Goal: Task Accomplishment & Management: Complete application form

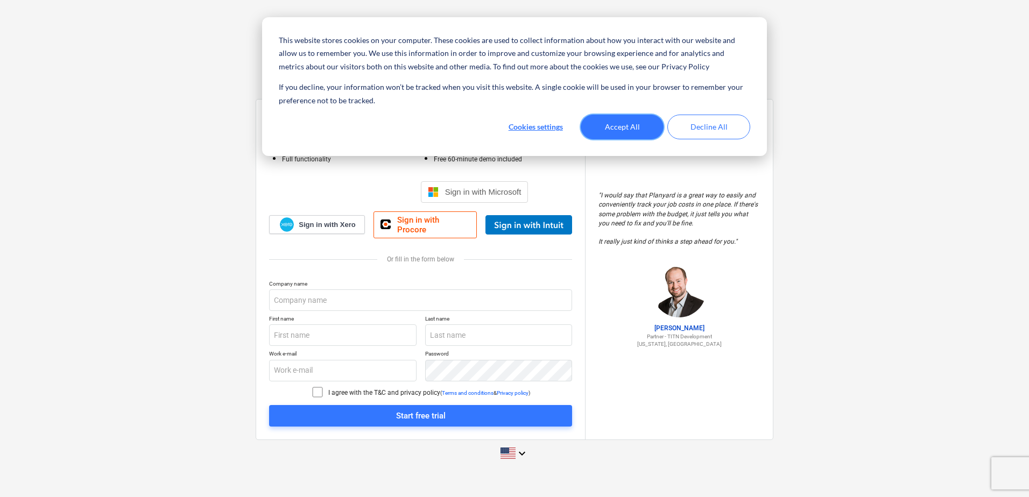
click at [639, 123] on button "Accept All" at bounding box center [622, 127] width 83 height 25
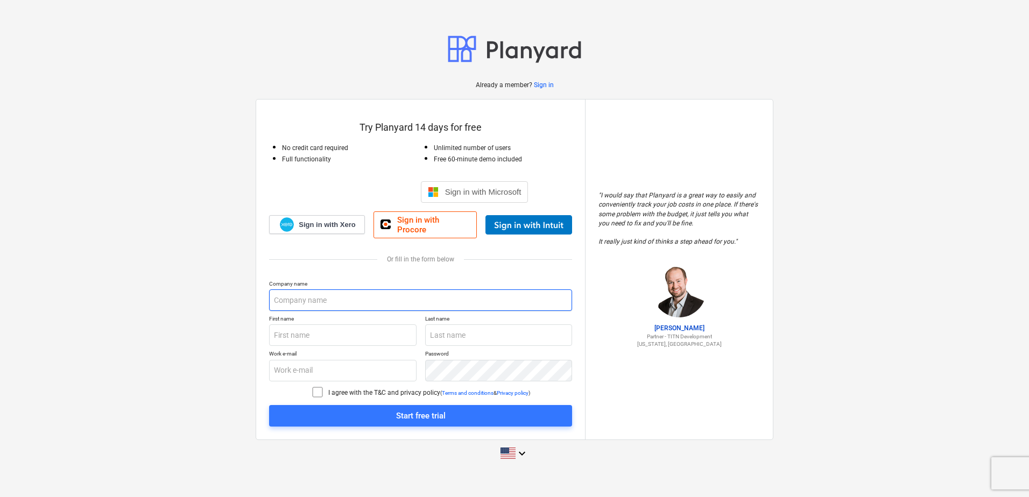
click at [308, 296] on input "text" at bounding box center [420, 301] width 303 height 22
type input "Pegasus Group"
type input "[PERSON_NAME]"
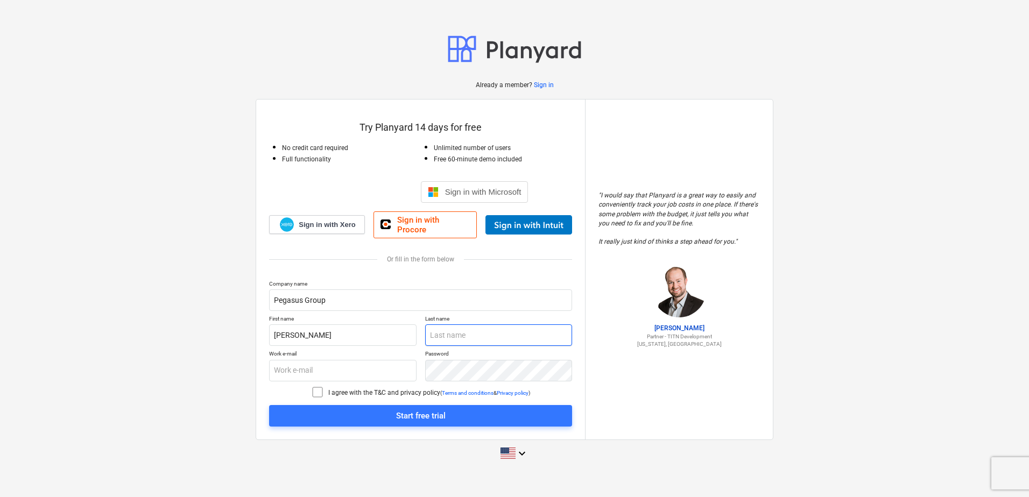
type input "[PERSON_NAME]"
type input "[PERSON_NAME][EMAIL_ADDRESS][PERSON_NAME][DOMAIN_NAME]"
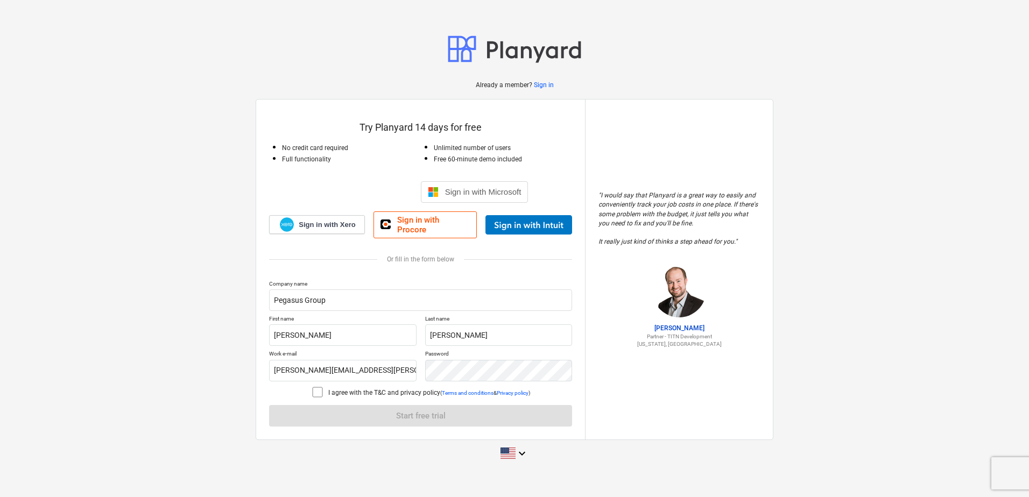
click at [320, 386] on icon at bounding box center [317, 392] width 13 height 13
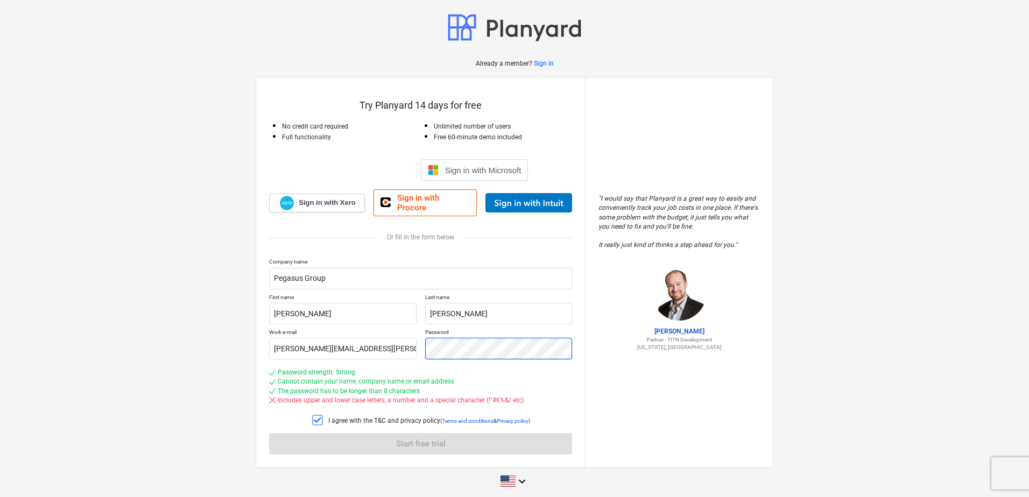
click at [411, 341] on div "Work e-mail neil.furber@pegasusgroup.co.uk Password" at bounding box center [420, 344] width 303 height 31
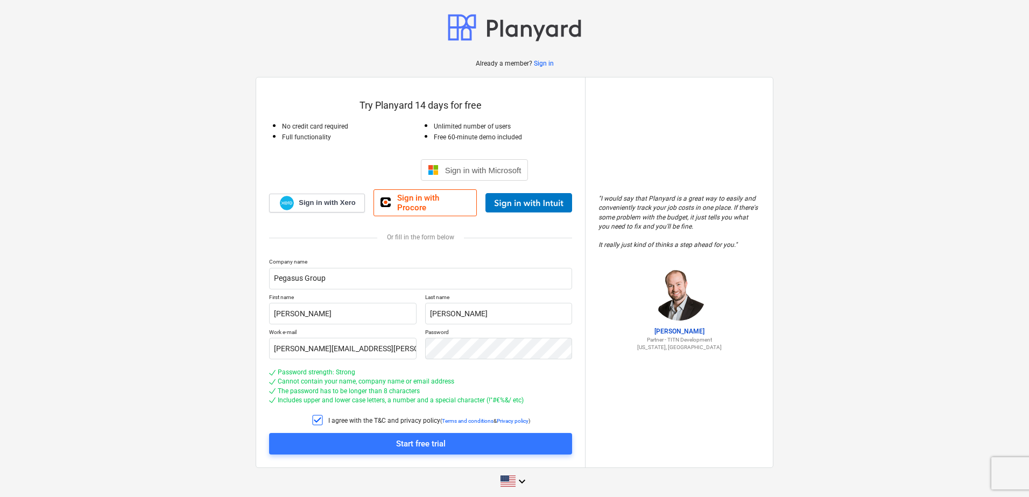
click at [431, 437] on div "Start free trial" at bounding box center [421, 444] width 50 height 14
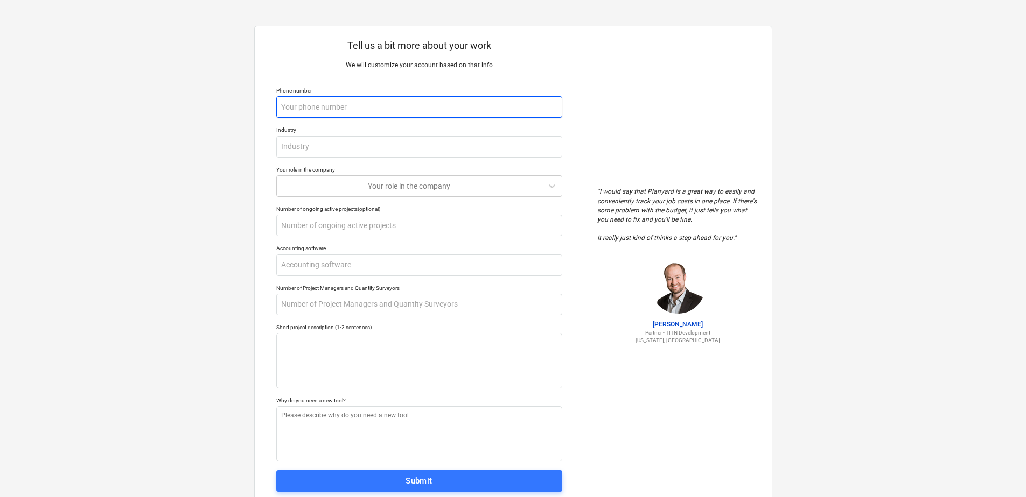
click at [333, 109] on input "text" at bounding box center [419, 107] width 286 height 22
click at [308, 146] on input "text" at bounding box center [419, 147] width 286 height 22
type textarea "x"
type input "E"
type textarea "x"
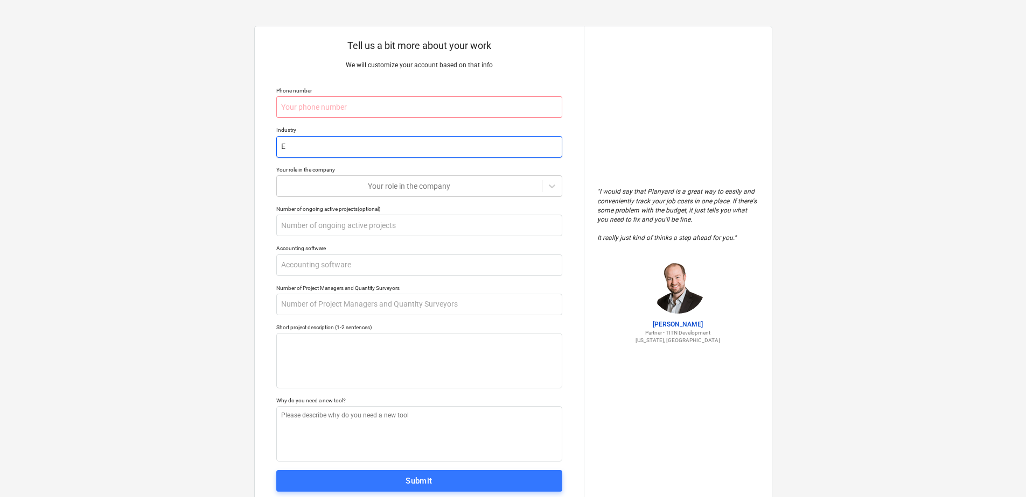
type input "En"
type textarea "x"
type input "Env"
type textarea "x"
type input "Envi"
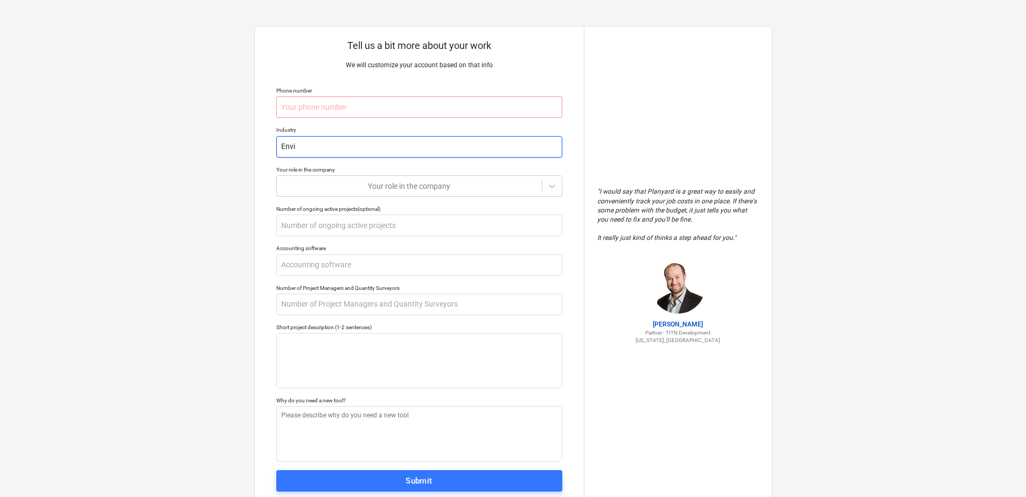
type textarea "x"
type input "Envir"
type textarea "x"
type input "Enviro"
type textarea "x"
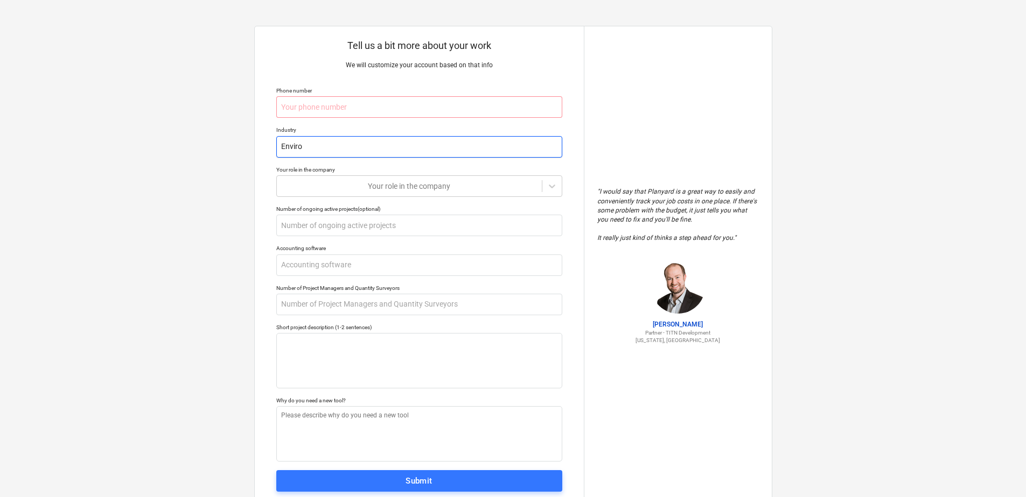
type input "Environ"
type textarea "x"
type input "Environm"
type textarea "x"
type input "Environme"
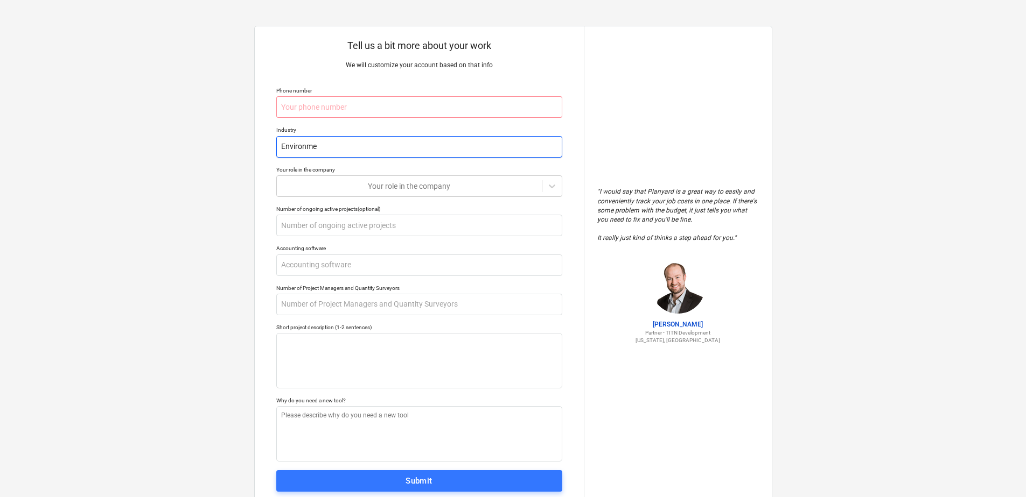
type textarea "x"
type input "Environment"
type textarea "x"
type input "Environmenta"
type textarea "x"
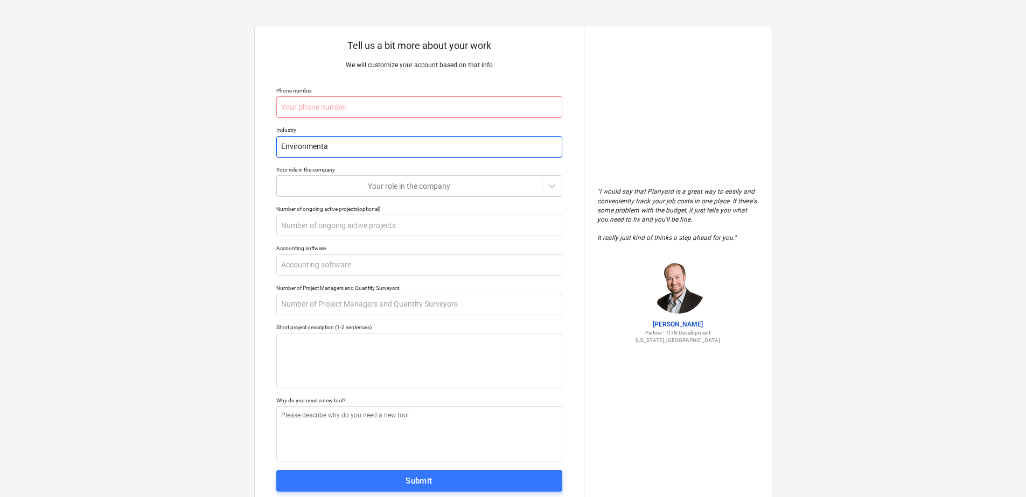
type input "Environmental"
type textarea "x"
type input "Environmental"
type textarea "x"
type input "Environmental c"
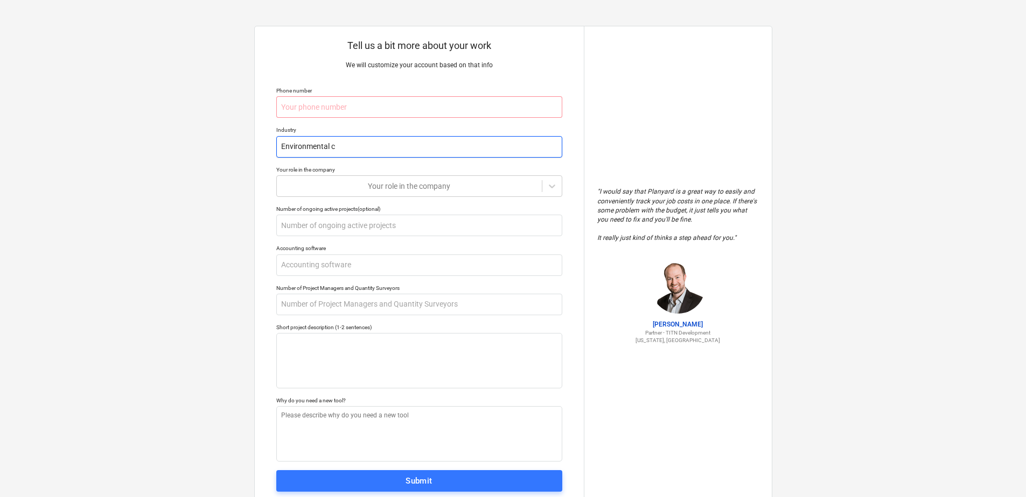
type textarea "x"
type input "Environmental co"
type textarea "x"
type input "Environmental con"
type textarea "x"
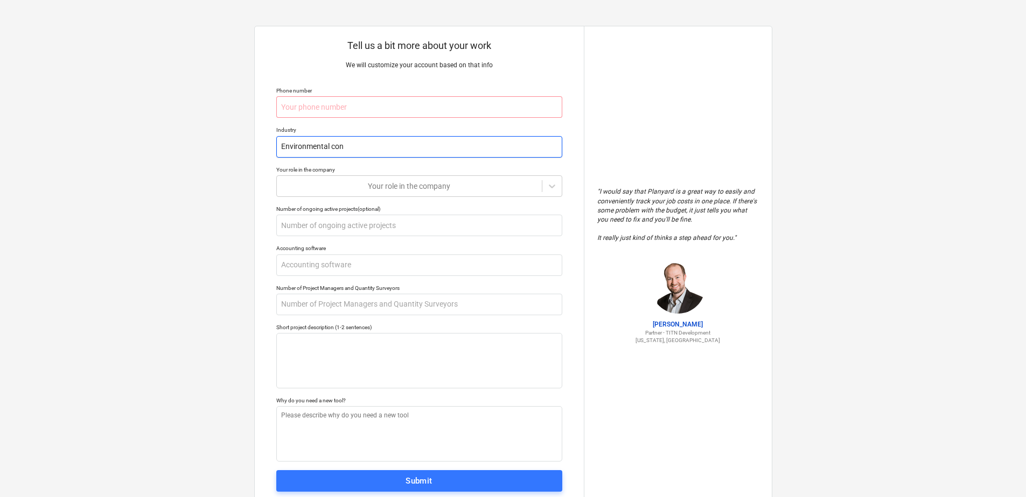
type input "Environmental cons"
type textarea "x"
type input "Environmental consu"
type textarea "x"
type input "Environmental consul"
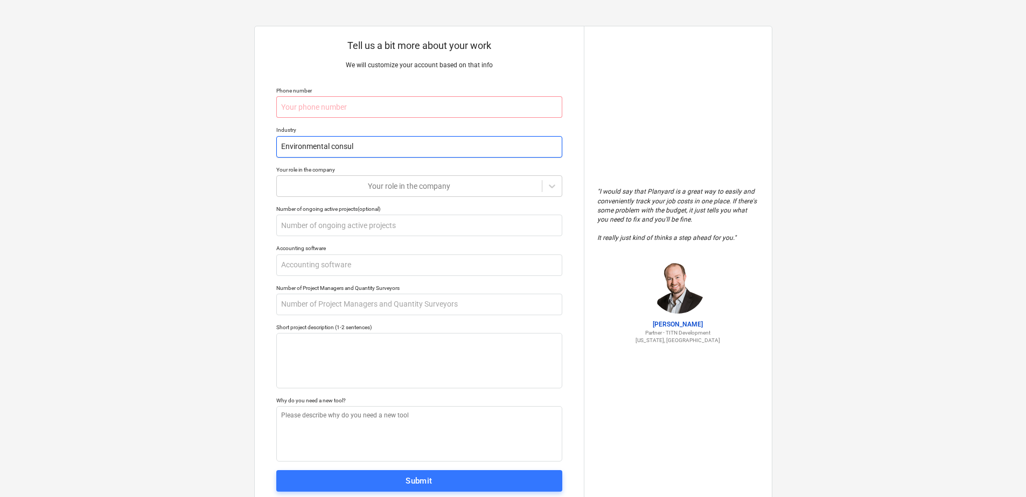
type textarea "x"
type input "Environmental consult"
type textarea "x"
type input "Environmental consulta"
type textarea "x"
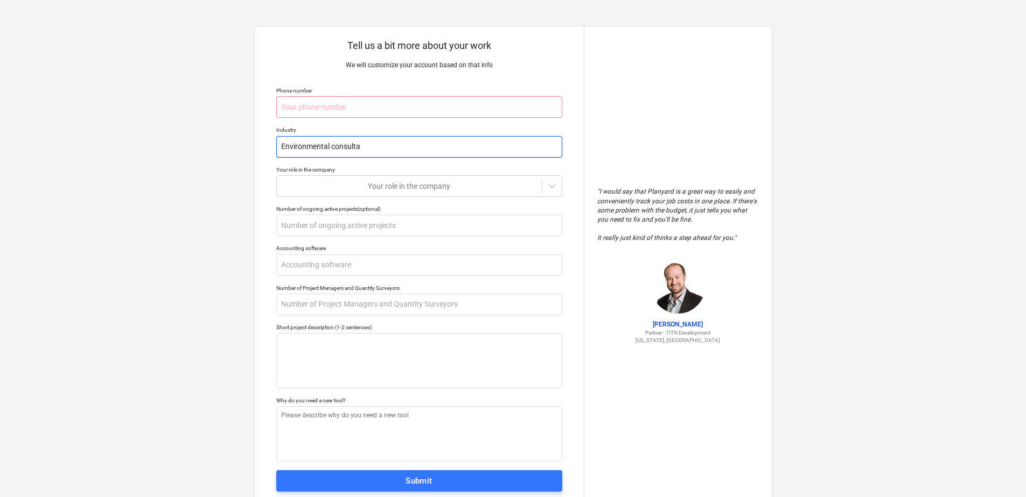
type input "Environmental consultan"
type textarea "x"
type input "Environmental consultanc"
type textarea "x"
type input "Environmental consultancy"
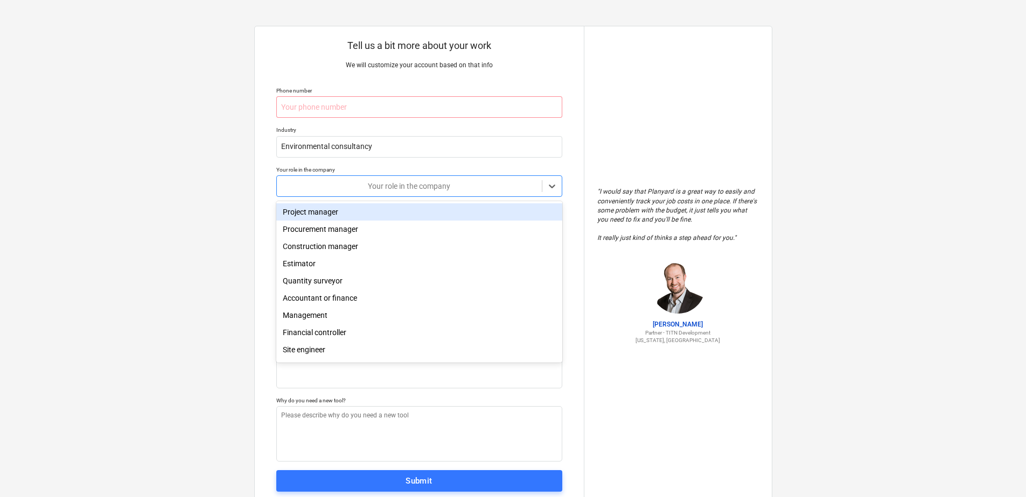
click at [550, 186] on icon at bounding box center [552, 187] width 6 height 4
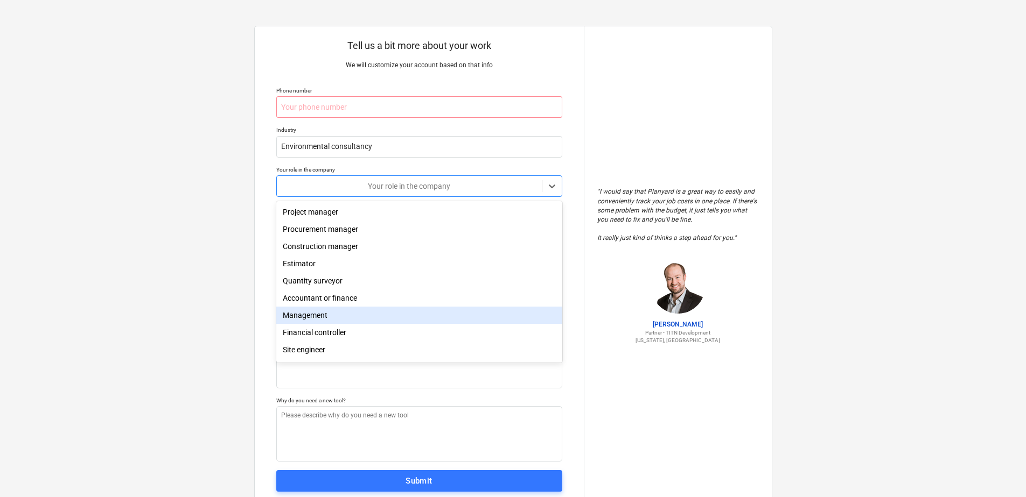
click at [333, 317] on div "Management" at bounding box center [419, 315] width 286 height 17
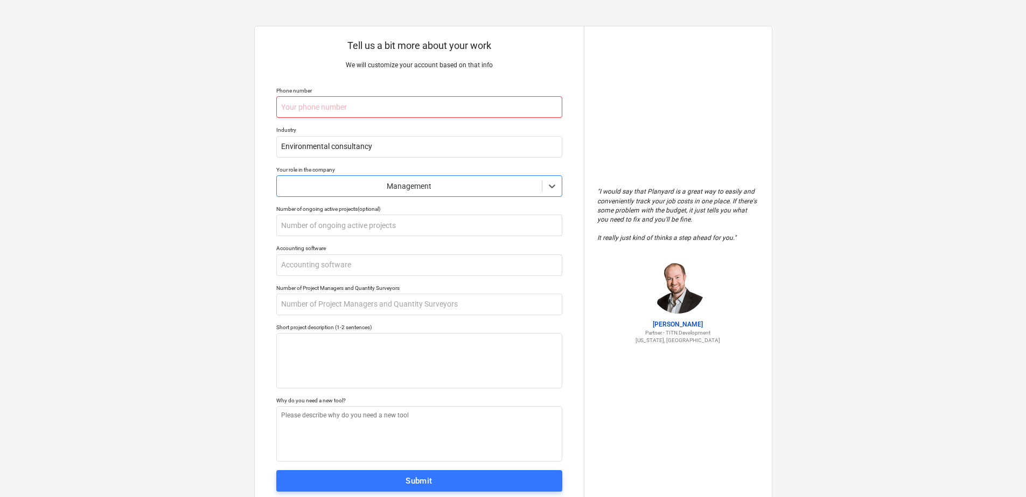
click at [310, 110] on input "text" at bounding box center [419, 107] width 286 height 22
type textarea "x"
type input "0"
type textarea "x"
type input "07"
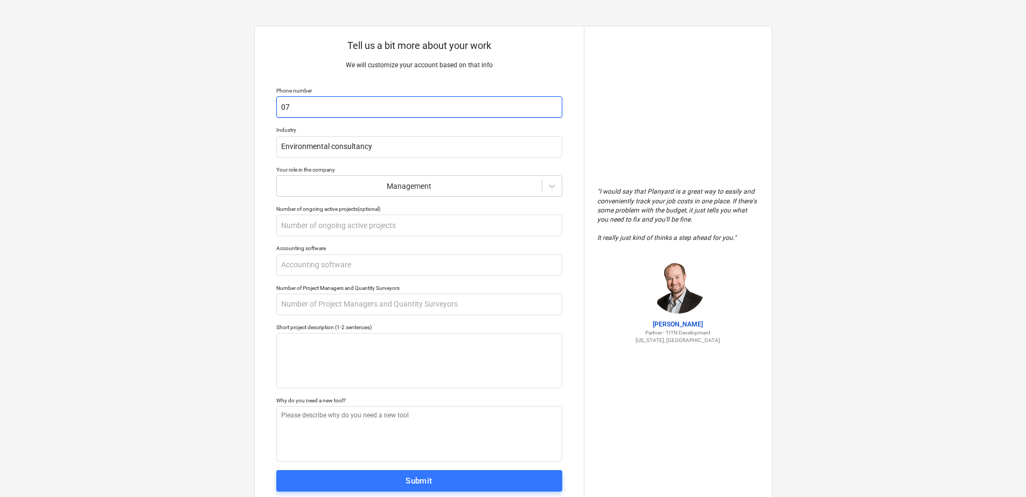
type textarea "x"
type input "077"
type textarea "x"
type input "0776"
type textarea "x"
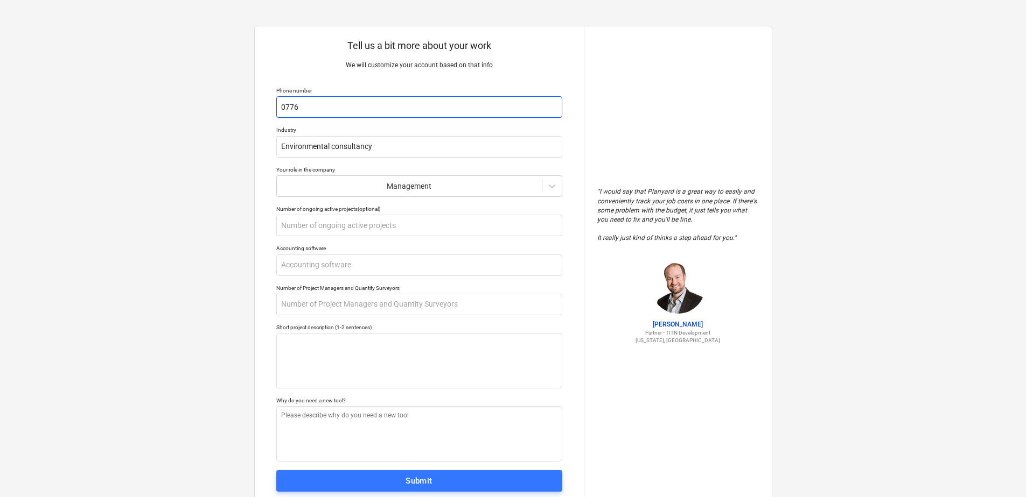
type input "07761"
type textarea "x"
type input "07761"
type textarea "x"
type input "07761 0"
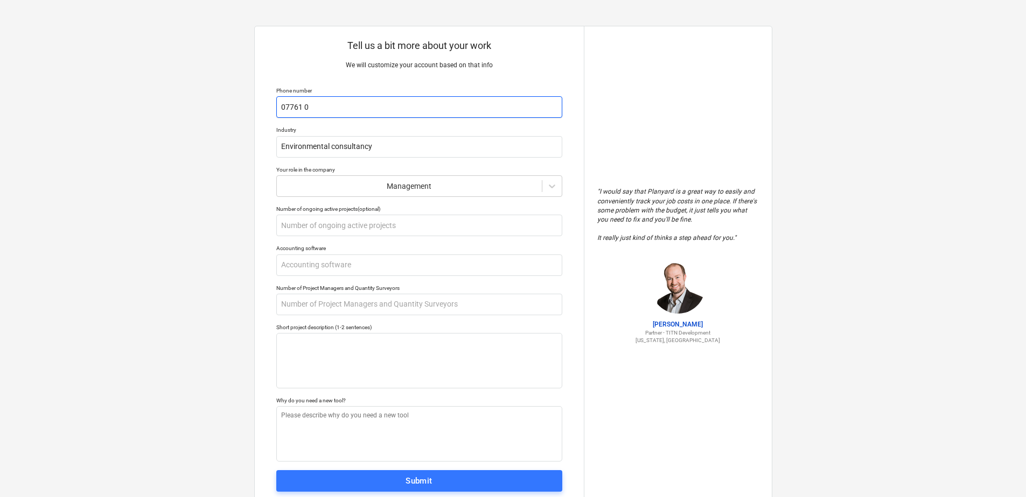
type textarea "x"
type input "07761 04"
type textarea "x"
type input "07761 040"
type textarea "x"
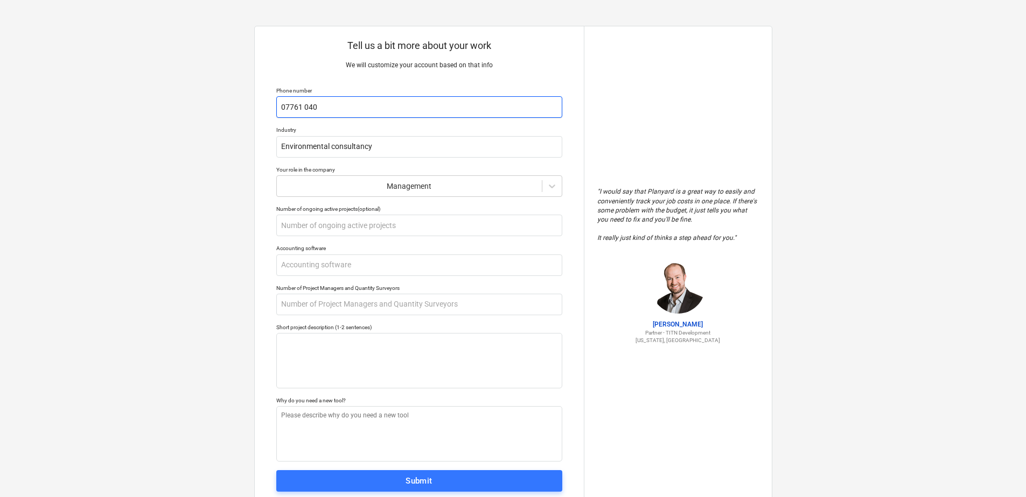
type input "07761 0400"
type textarea "x"
type input "07761 04001"
type textarea "x"
type input "07761 040018"
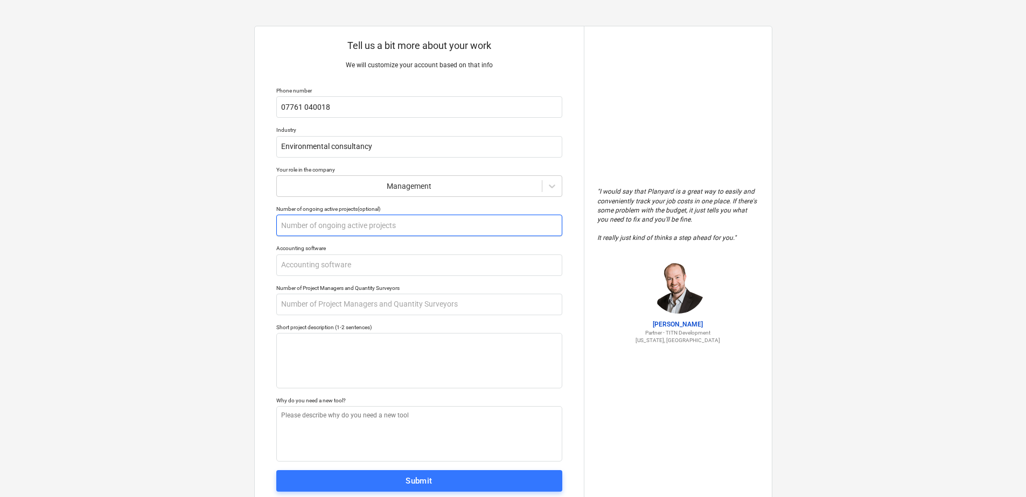
click at [344, 226] on input "text" at bounding box center [419, 226] width 286 height 22
click at [348, 268] on input "text" at bounding box center [419, 266] width 286 height 22
type textarea "x"
type input "S"
type textarea "x"
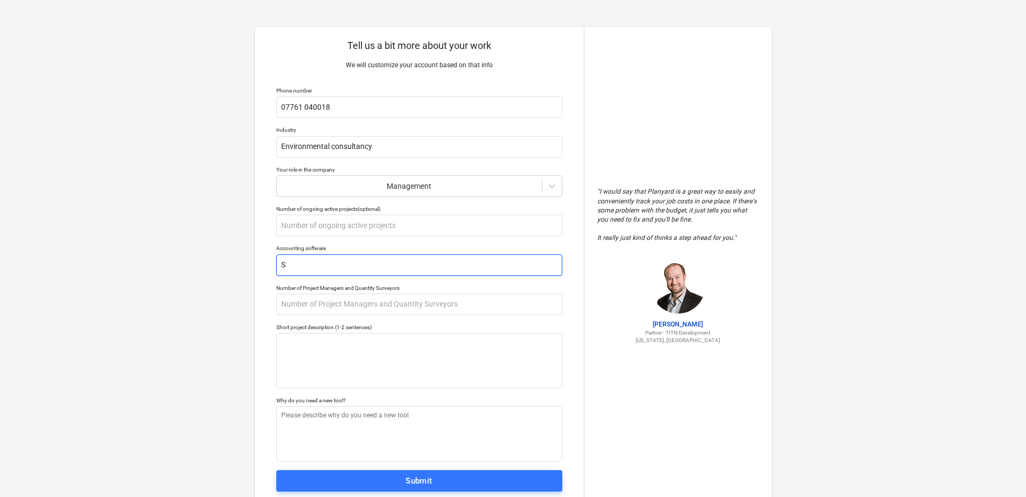
type input "Sa"
type textarea "x"
type input "Sag"
type textarea "x"
type input "Sage"
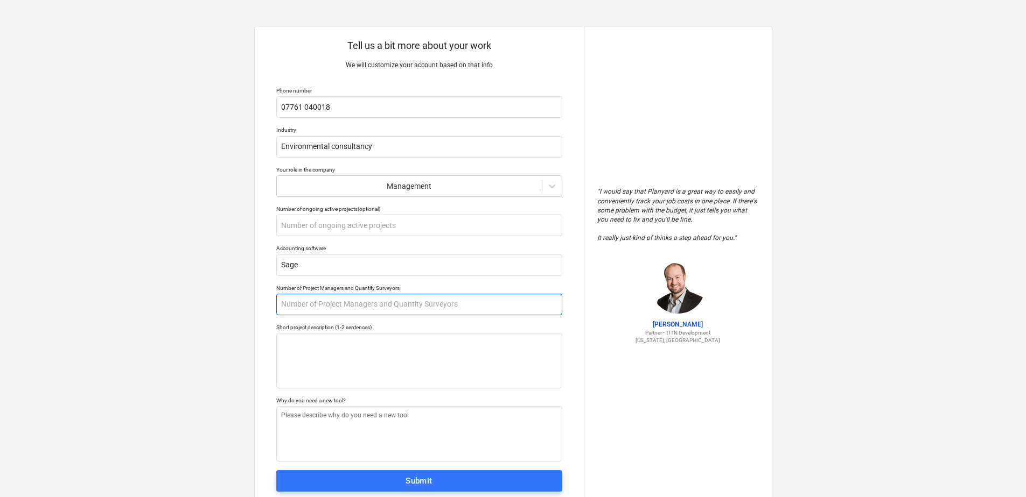
click at [340, 304] on input "text" at bounding box center [419, 305] width 286 height 22
type textarea "x"
type input "5"
type textarea "x"
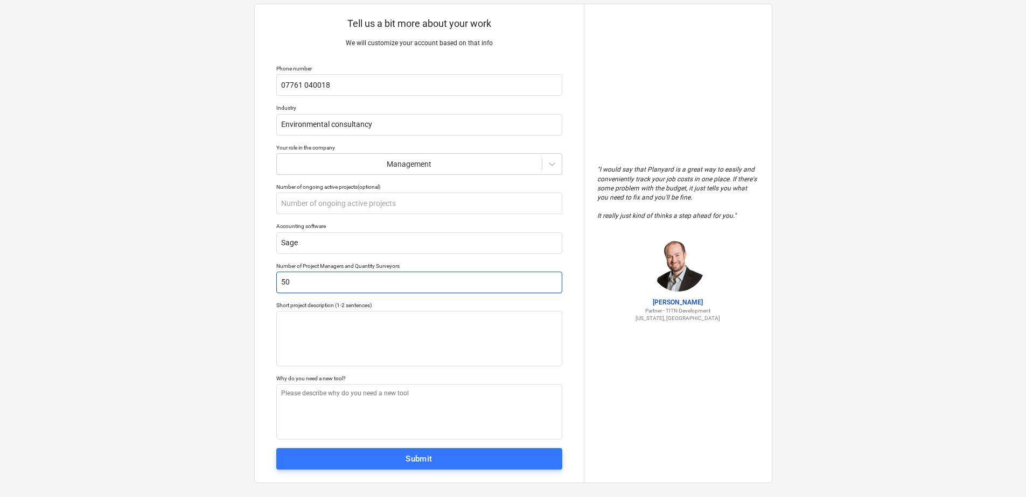
scroll to position [34, 0]
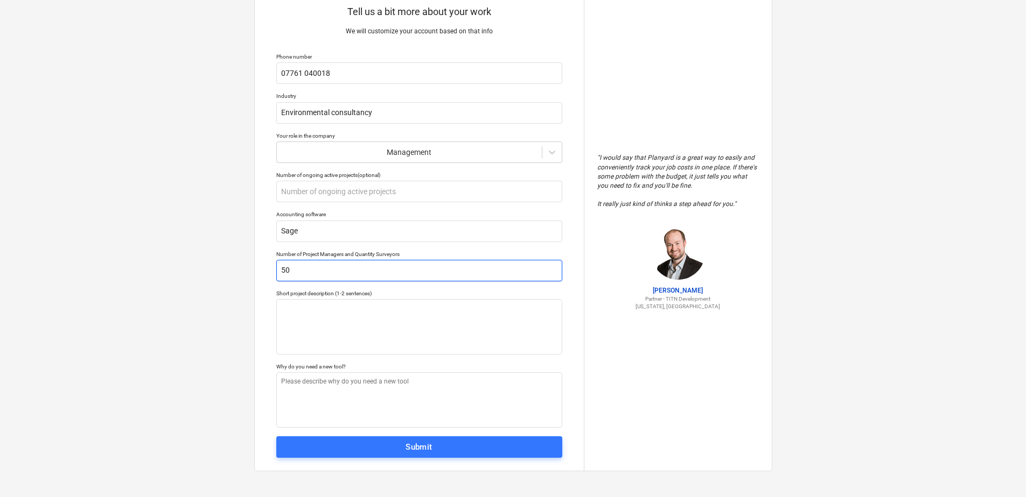
type input "50"
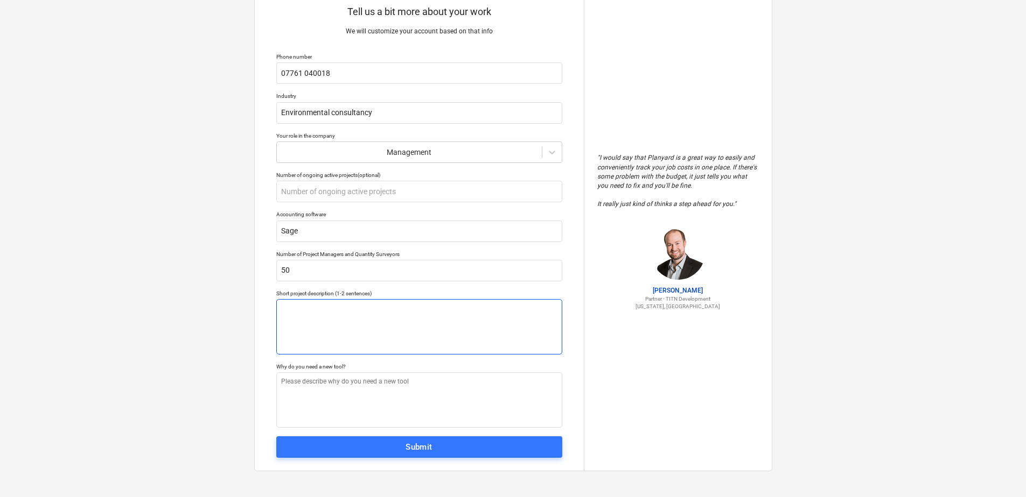
click at [341, 309] on textarea at bounding box center [419, 326] width 286 height 55
type textarea "x"
type textarea "N"
type textarea "x"
type textarea "No"
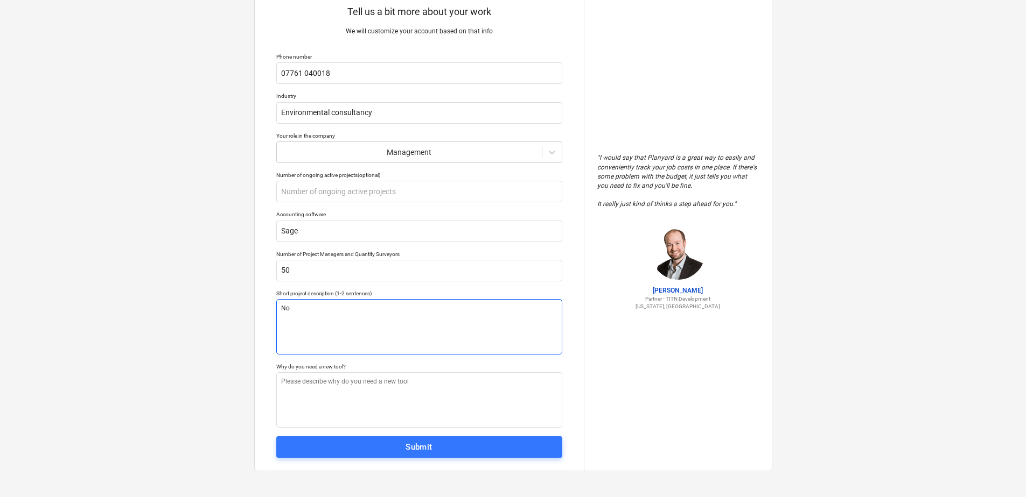
type textarea "x"
type textarea "Not"
type textarea "x"
type textarea "Not"
type textarea "x"
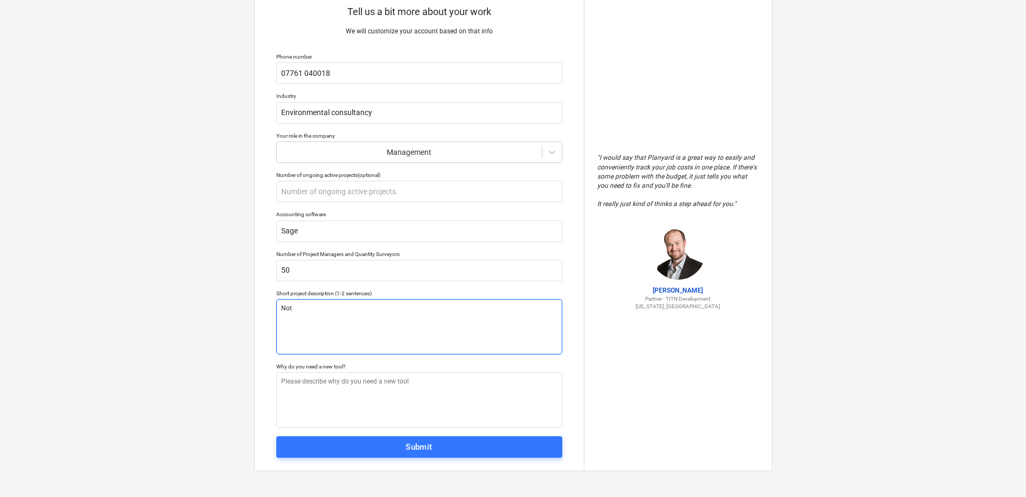
type textarea "Not s"
type textarea "x"
type textarea "Not su"
type textarea "x"
type textarea "Not sur"
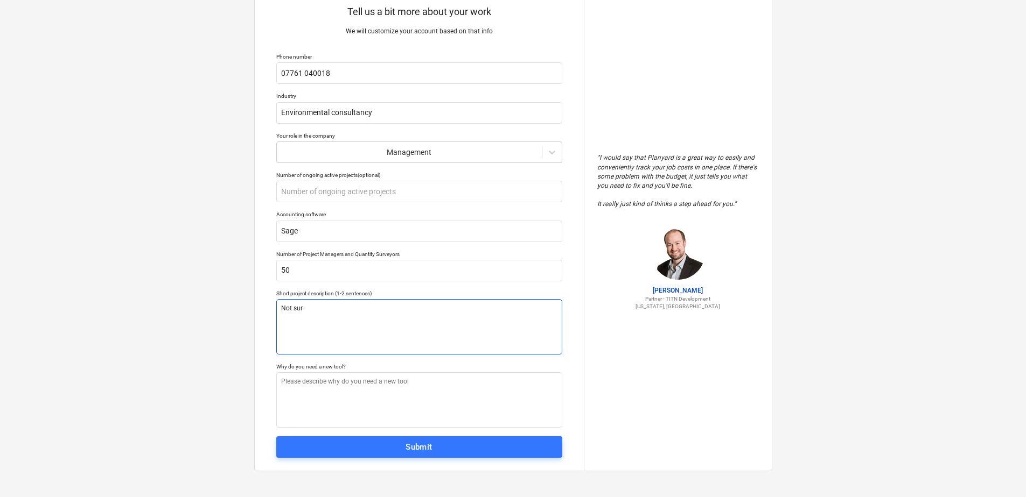
type textarea "x"
type textarea "Not sure"
type textarea "x"
type textarea "Not sure"
type textarea "x"
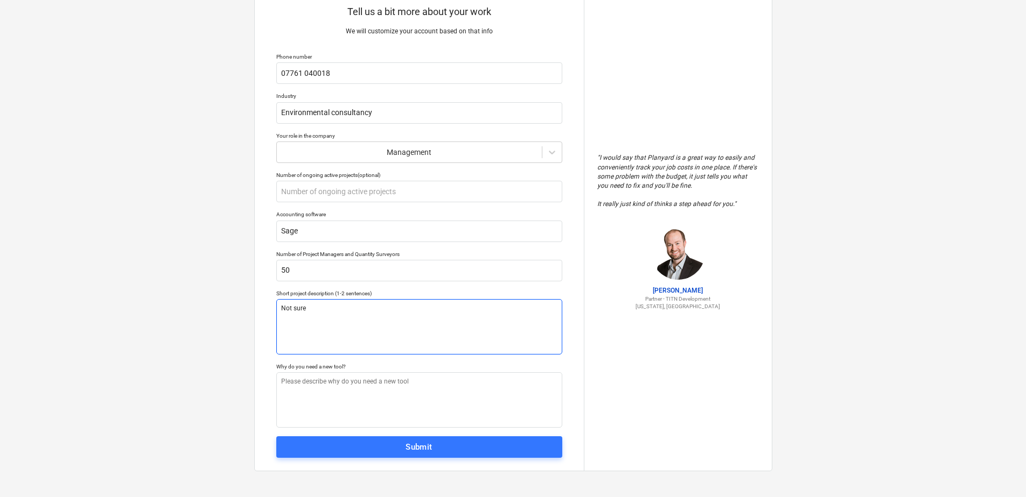
type textarea "Not sure w"
type textarea "x"
type textarea "Not sure wh"
type textarea "x"
type textarea "Not sure why"
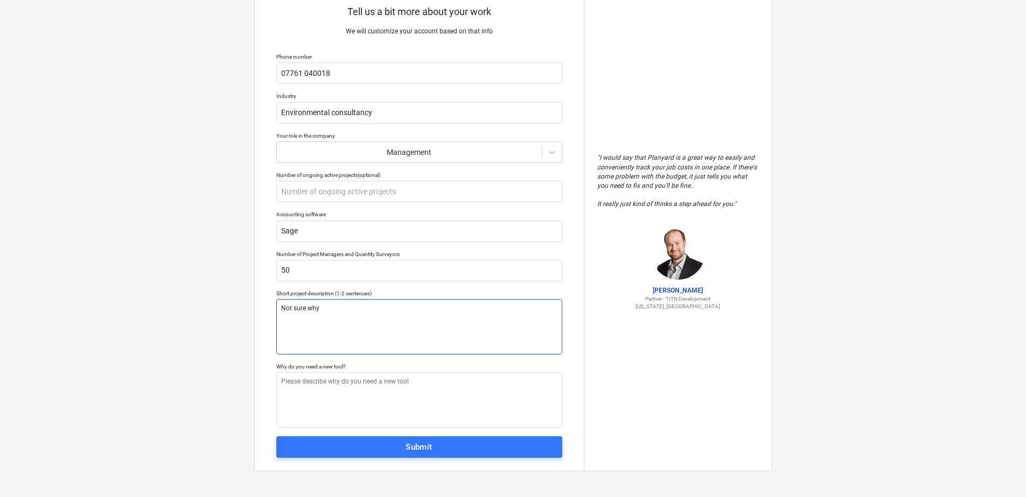
type textarea "x"
type textarea "Not sure why"
type textarea "x"
type textarea "Not sure why t"
type textarea "x"
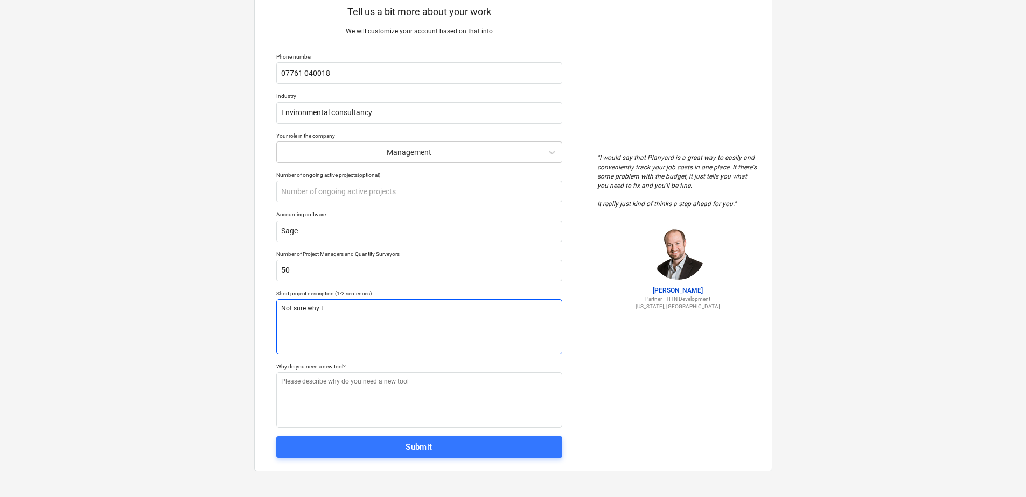
type textarea "Not sure why th"
type textarea "x"
type textarea "Not sure why thi"
type textarea "x"
type textarea "Not sure why thiu"
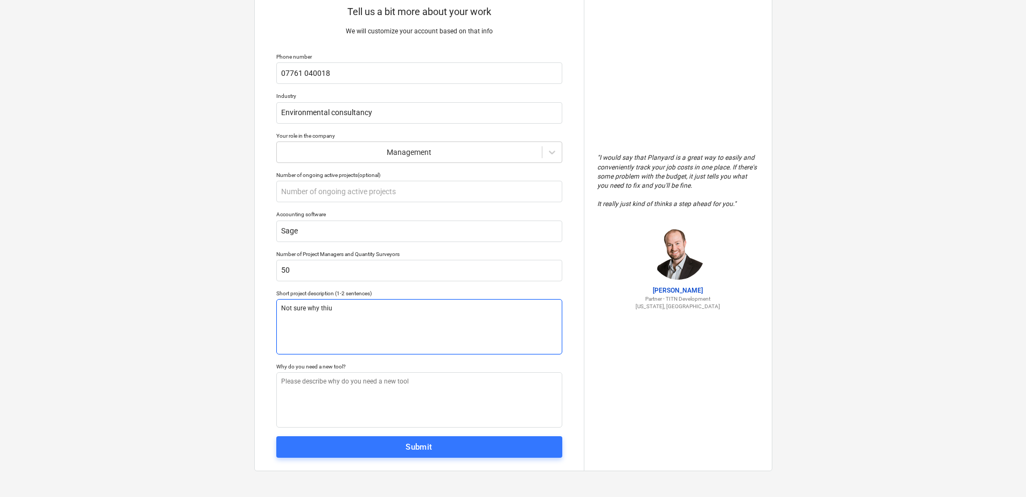
type textarea "x"
type textarea "Not sure why thius"
type textarea "x"
type textarea "Not sure why thius"
type textarea "x"
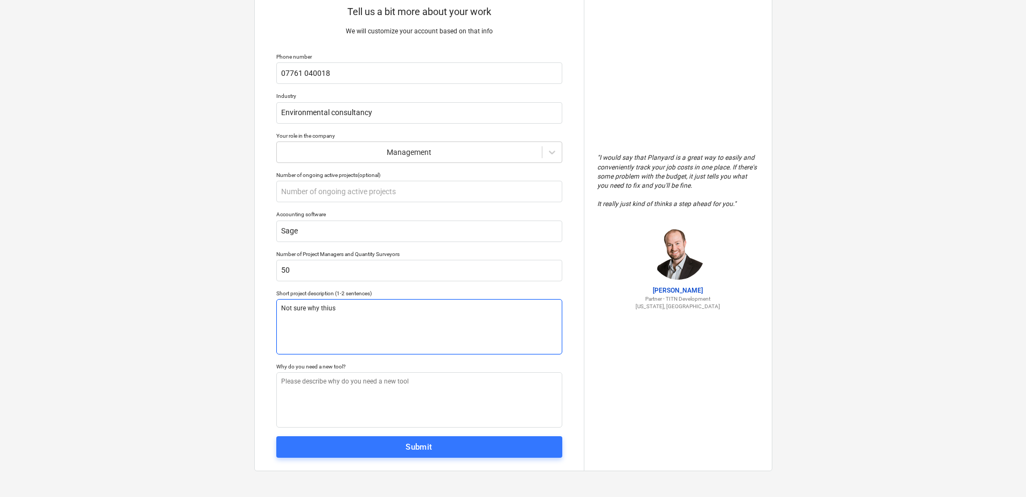
type textarea "Not sure why thius i"
type textarea "x"
type textarea "Not sure why thius is"
type textarea "x"
type textarea "Not sure why thius is"
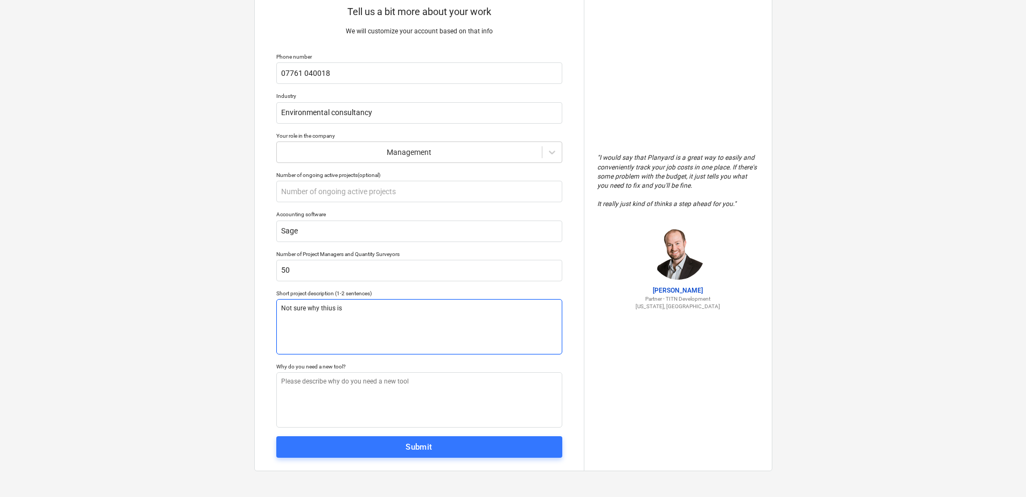
type textarea "x"
type textarea "Not sure why thius is n"
type textarea "x"
type textarea "Not sure why thius is ne"
type textarea "x"
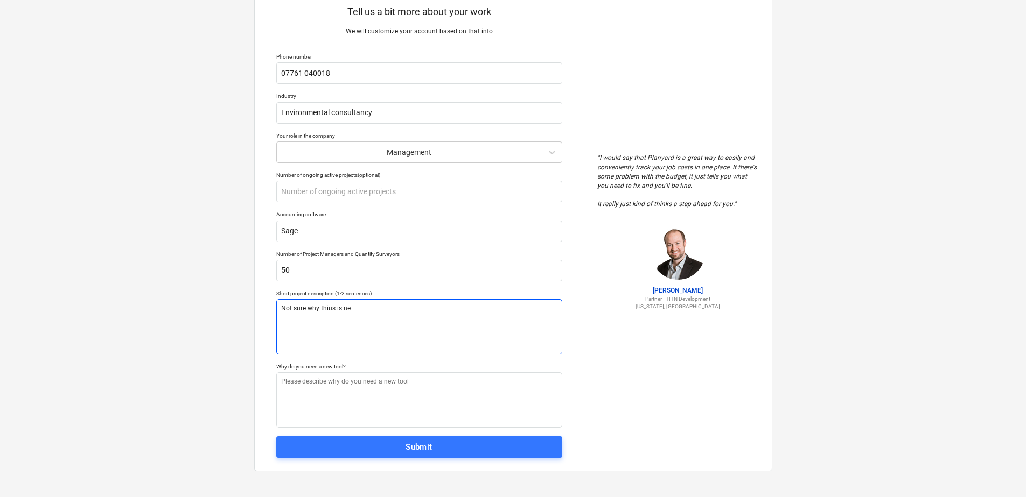
type textarea "Not sure why thius is nee"
type textarea "x"
type textarea "Not sure why thius is need"
type textarea "x"
type textarea "Not sure why thius is need."
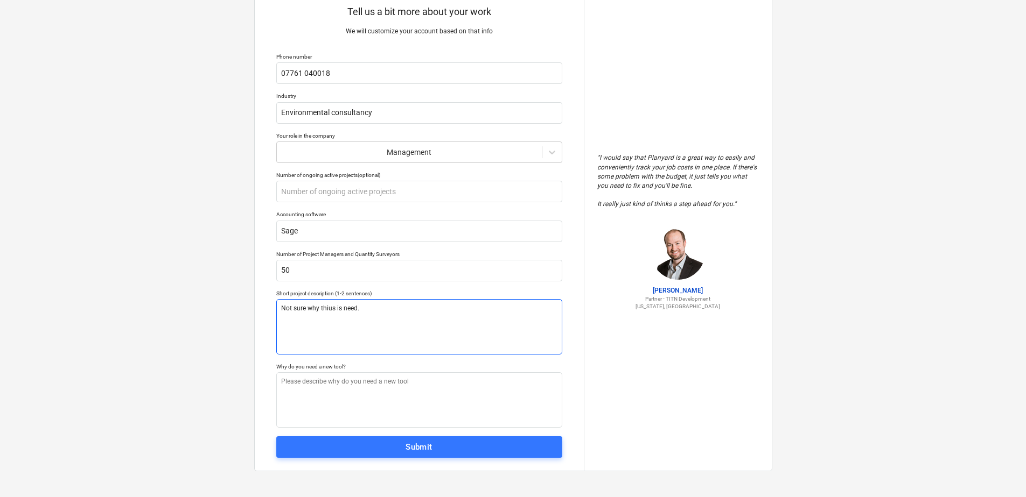
click at [332, 311] on textarea "Not sure why thius is need." at bounding box center [419, 326] width 286 height 55
type textarea "x"
type textarea "Not sure why this is need."
click at [360, 309] on textarea "Not sure why this is need." at bounding box center [419, 326] width 286 height 55
type textarea "x"
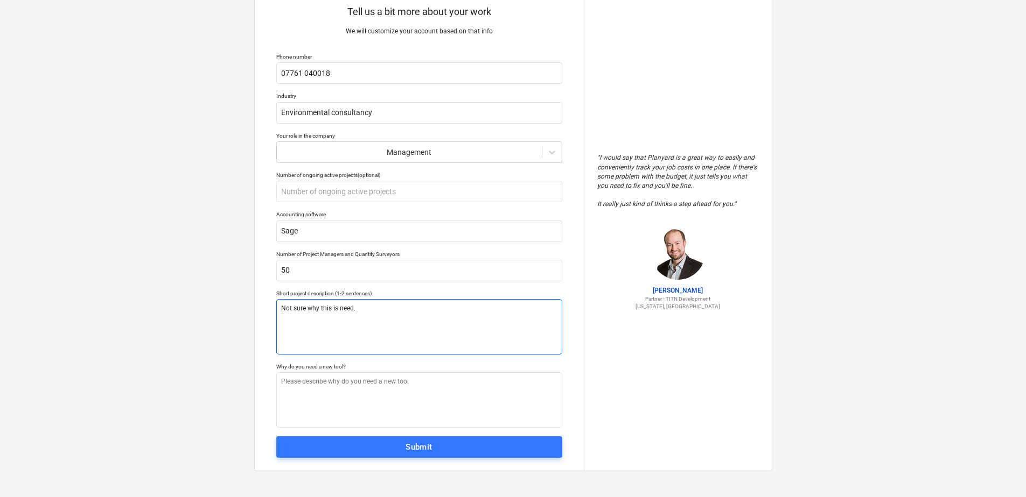
type textarea "Not sure why this is need"
type textarea "x"
type textarea "Not sure why this is neede"
type textarea "x"
type textarea "Not sure why this is needed"
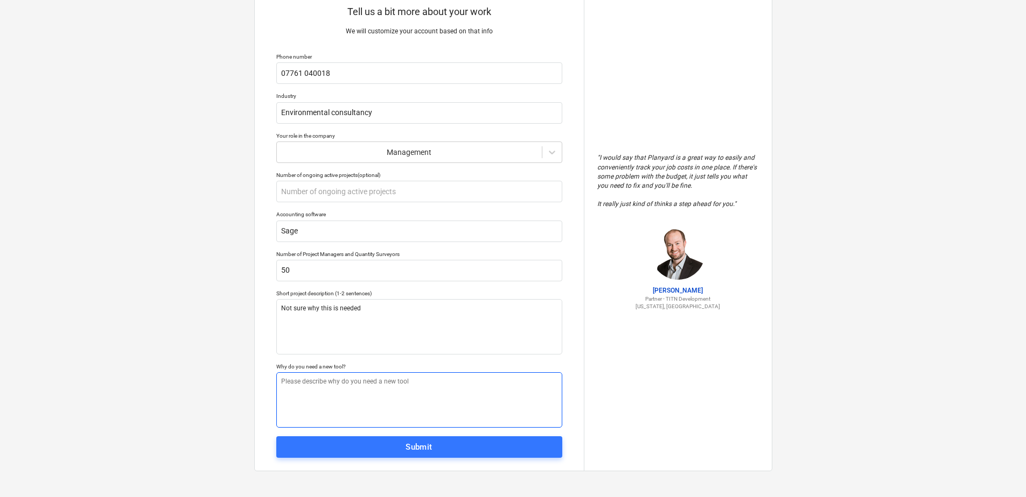
click at [331, 384] on textarea at bounding box center [419, 400] width 286 height 55
type textarea "x"
type textarea "t"
type textarea "x"
type textarea "to"
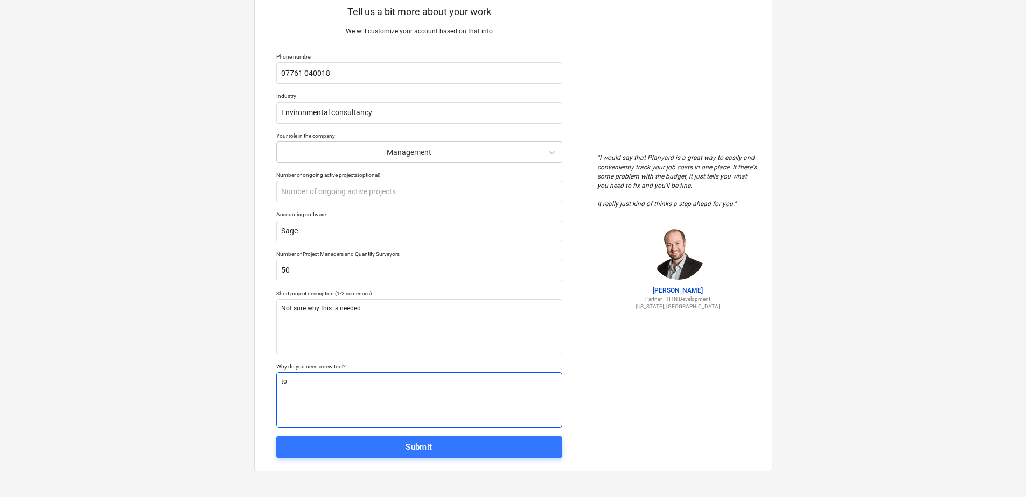
type textarea "x"
type textarea "to"
type textarea "x"
type textarea "to f"
type textarea "x"
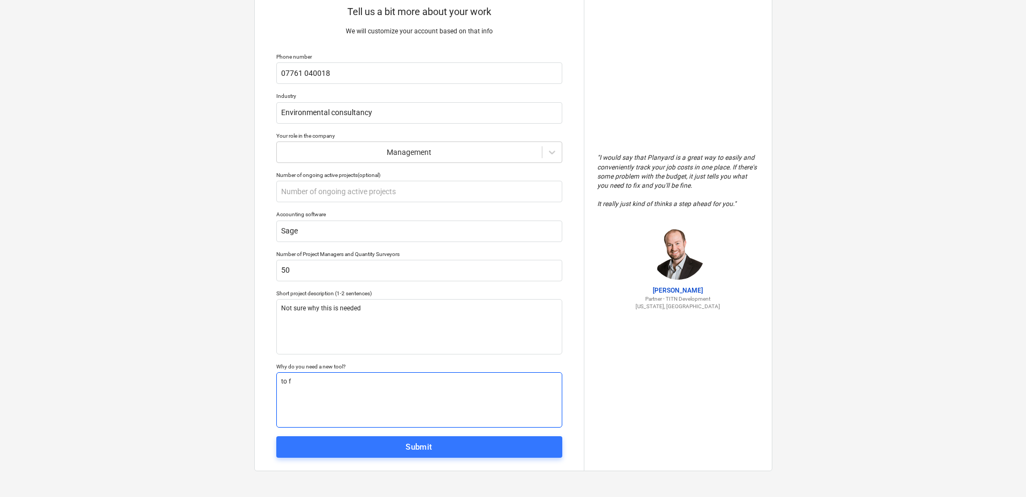
type textarea "to fi"
type textarea "x"
type textarea "to fil"
type textarea "x"
type textarea "to fill"
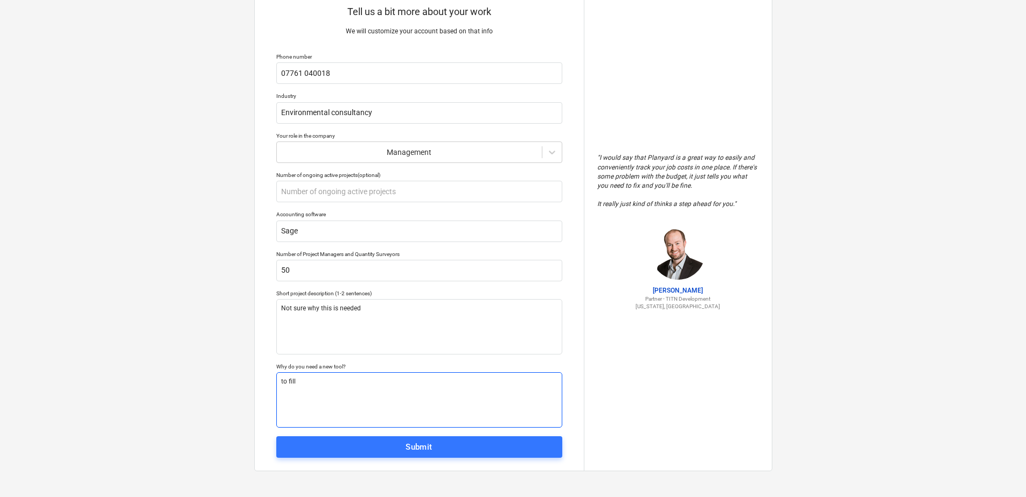
type textarea "x"
type textarea "to fill"
type textarea "x"
type textarea "to fill i"
type textarea "x"
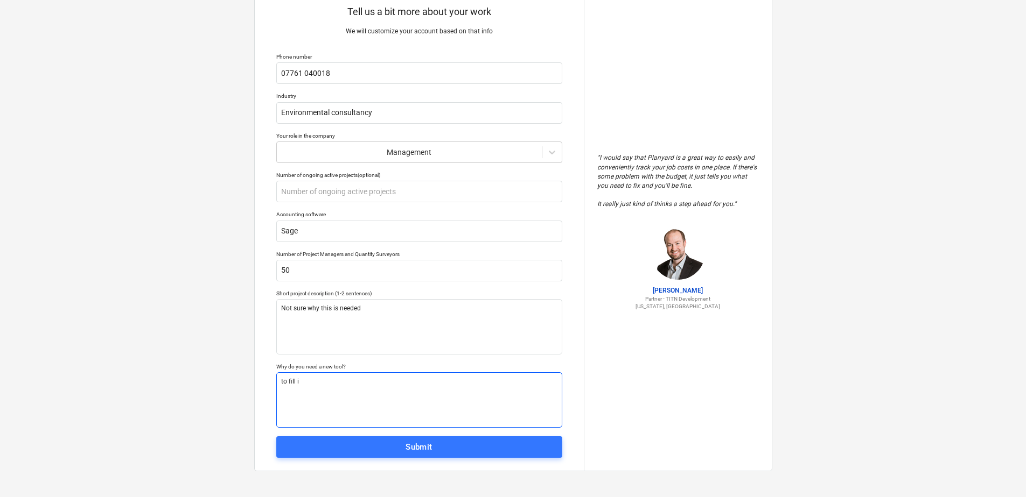
type textarea "to fill in"
type textarea "x"
type textarea "to fill in"
type textarea "x"
type textarea "to fill in a"
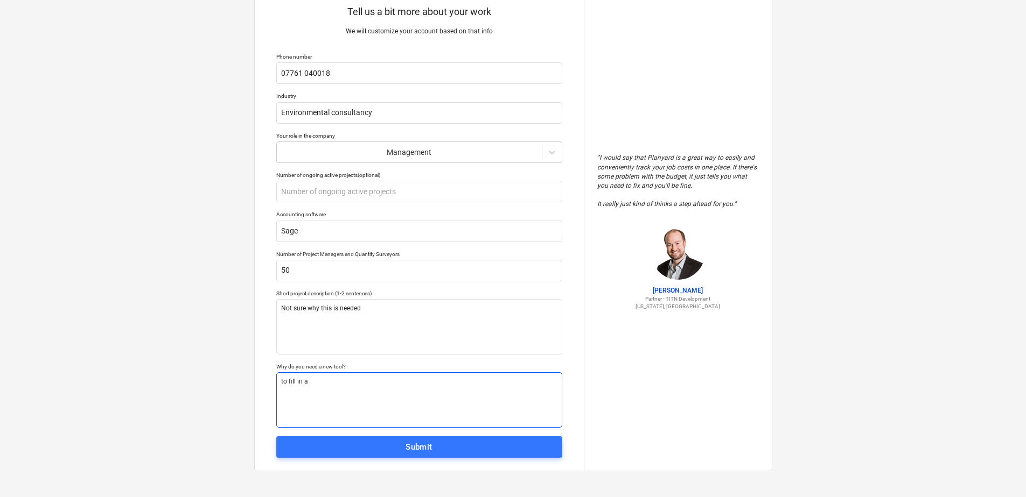
type textarea "x"
type textarea "to fill in a"
type textarea "x"
type textarea "to fill in a t"
type textarea "x"
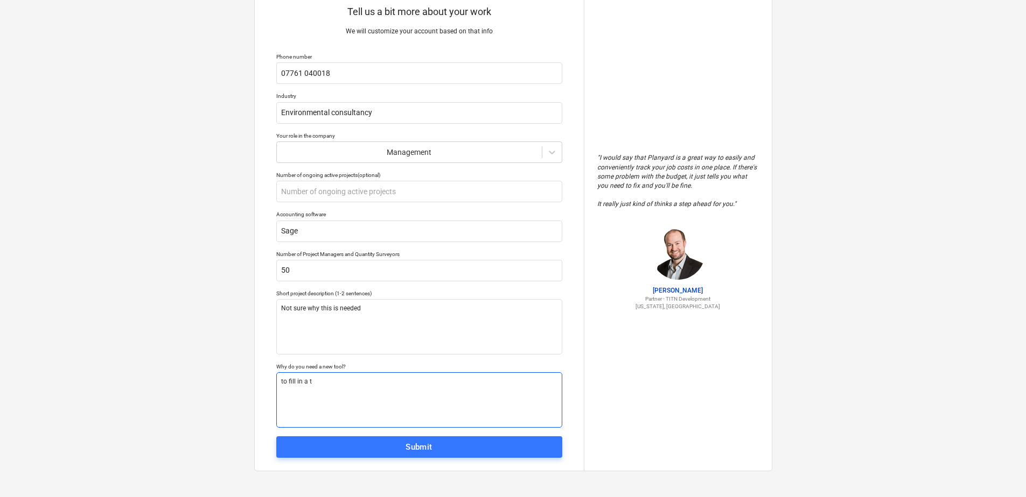
type textarea "to fill in a te"
type textarea "x"
type textarea "to fill in a ten"
type textarea "x"
type textarea "to fill in a tend"
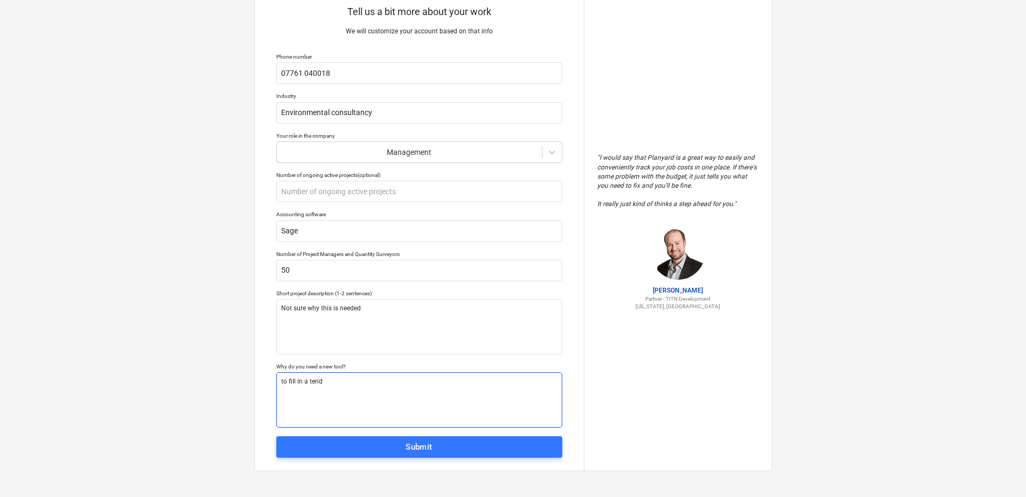
type textarea "x"
type textarea "to fill in a tende"
type textarea "x"
type textarea "to fill in a tender"
type textarea "x"
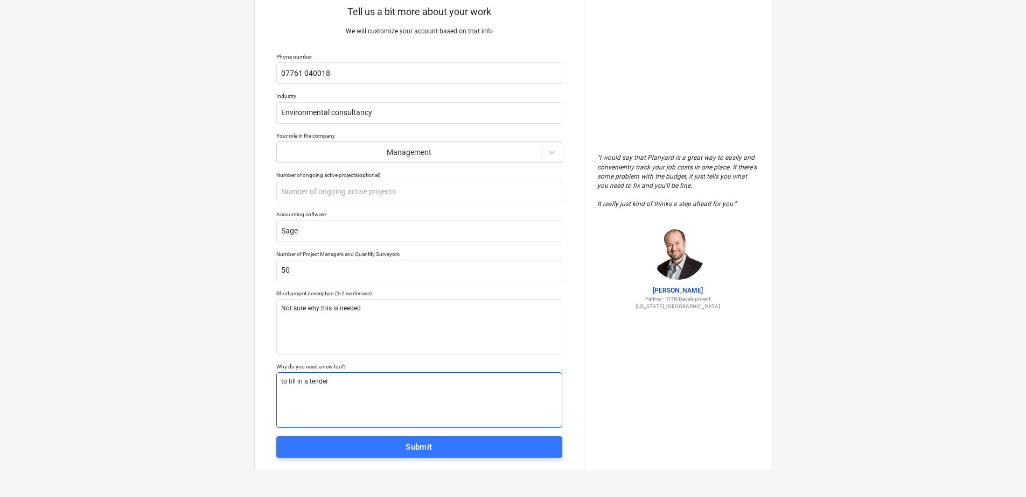
type textarea "to fill in a tender"
type textarea "x"
type textarea "to fill in a tender r"
type textarea "x"
type textarea "to fill in a tender re"
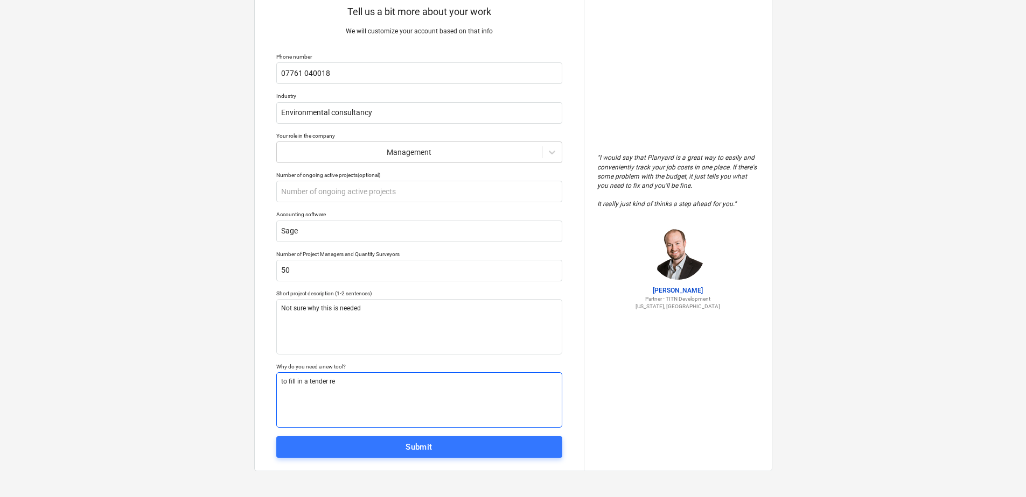
type textarea "x"
type textarea "to fill in a tender req"
type textarea "x"
type textarea "to fill in a tender requ"
type textarea "x"
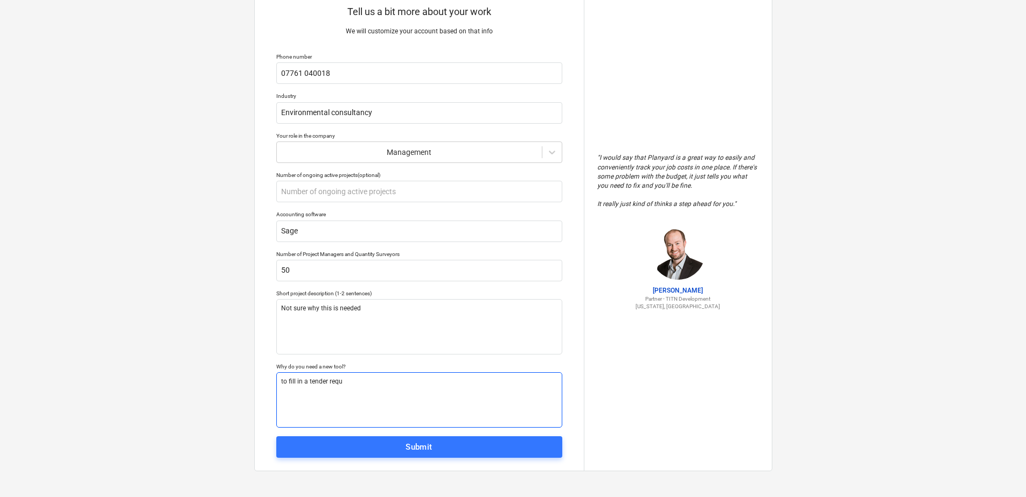
type textarea "to fill in a tender reque"
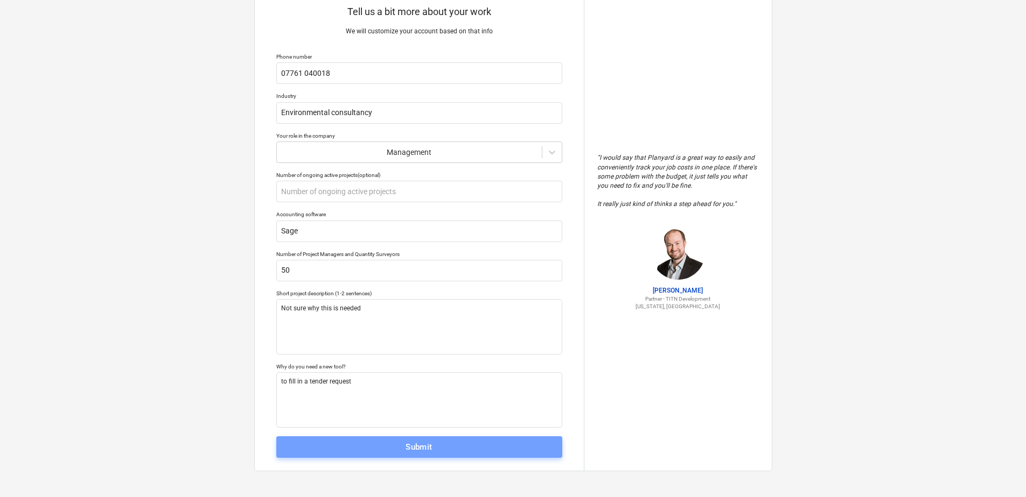
click at [421, 448] on div "Submit" at bounding box center [418, 447] width 27 height 14
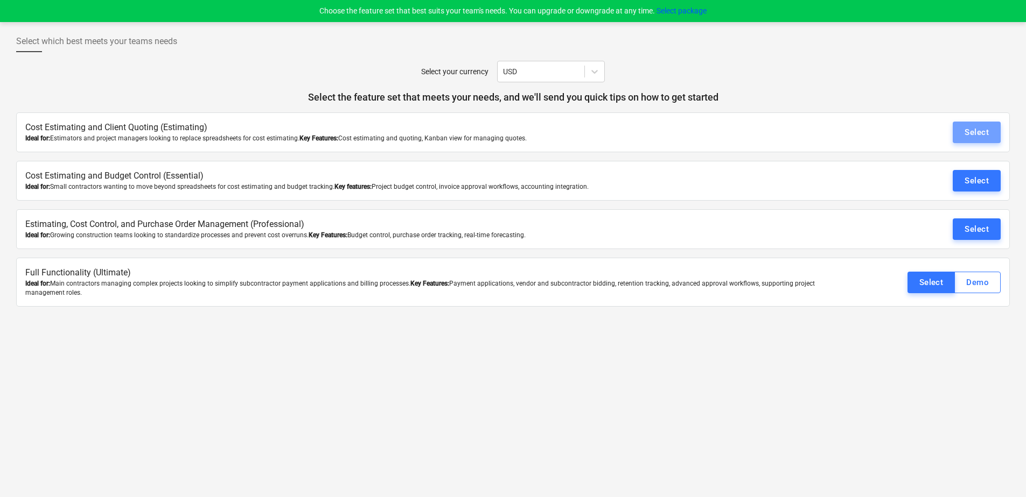
click at [982, 130] on div "Select" at bounding box center [976, 132] width 24 height 14
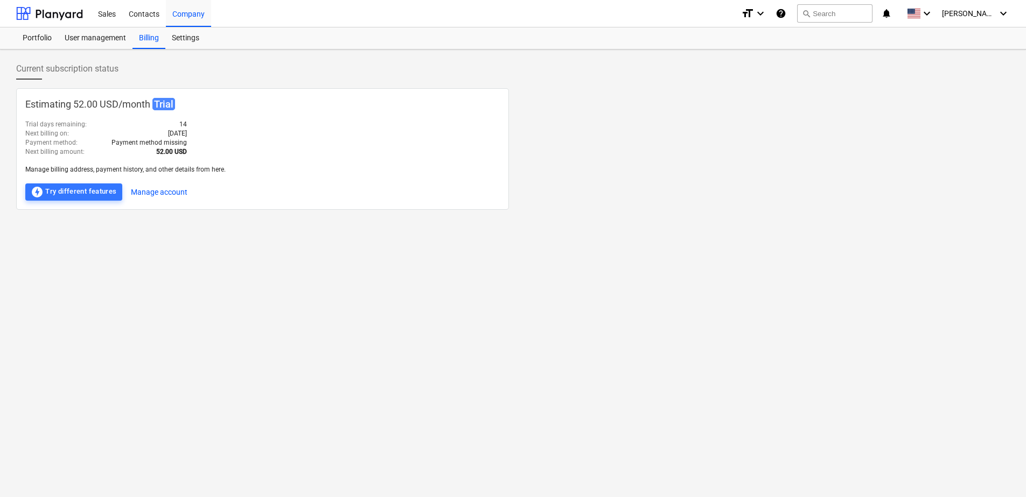
click at [102, 38] on div "User management" at bounding box center [95, 38] width 74 height 22
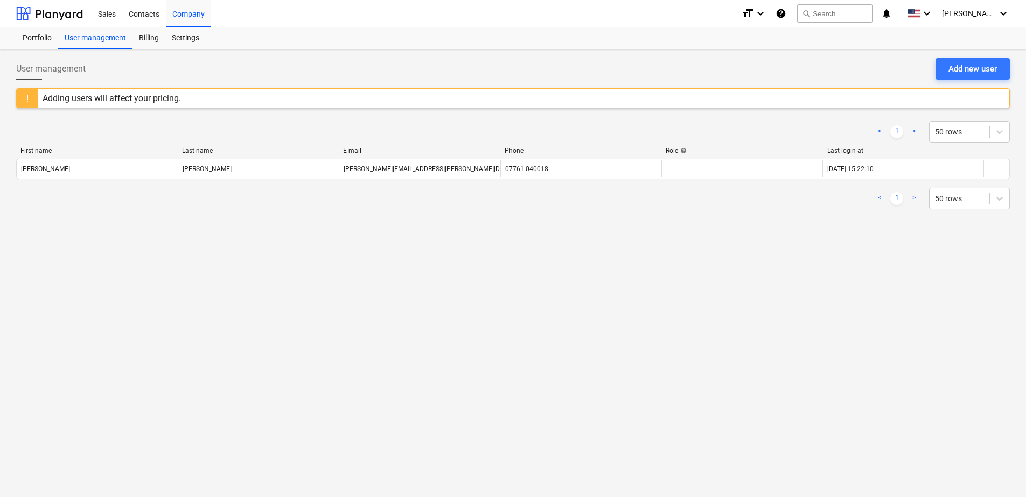
click at [43, 39] on div "Portfolio" at bounding box center [37, 38] width 42 height 22
click at [150, 11] on div "Contacts" at bounding box center [144, 12] width 44 height 27
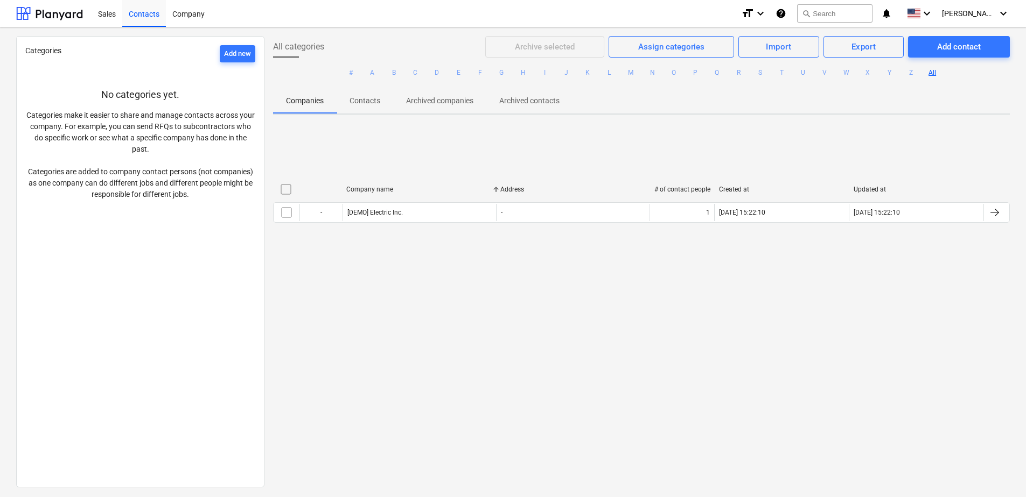
click at [200, 13] on div "Company" at bounding box center [188, 12] width 45 height 27
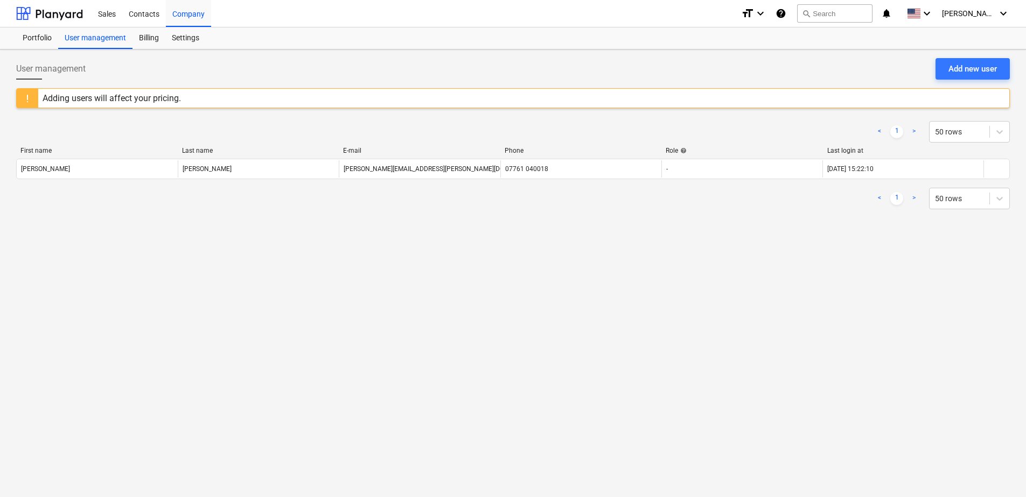
click at [145, 15] on div "Contacts" at bounding box center [144, 12] width 44 height 27
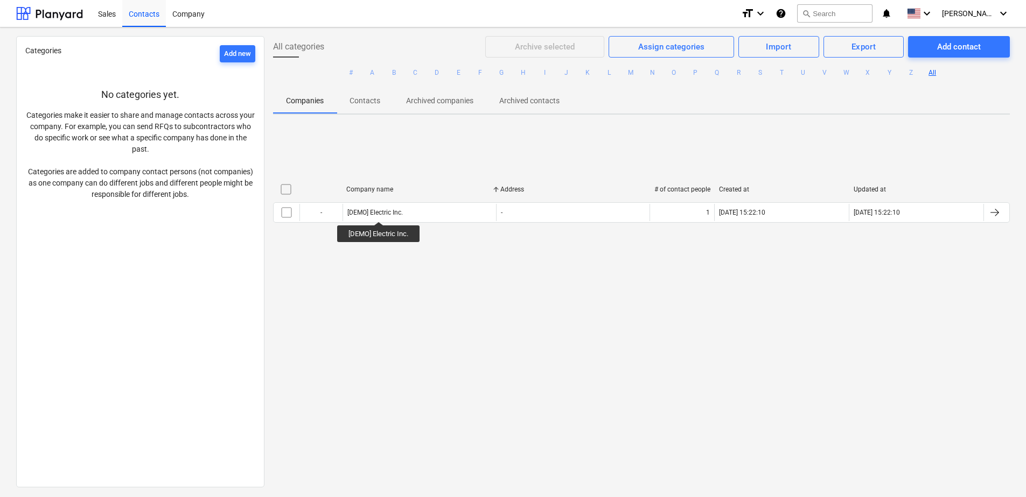
click at [379, 212] on div "[DEMO] Electric Inc." at bounding box center [374, 213] width 55 height 8
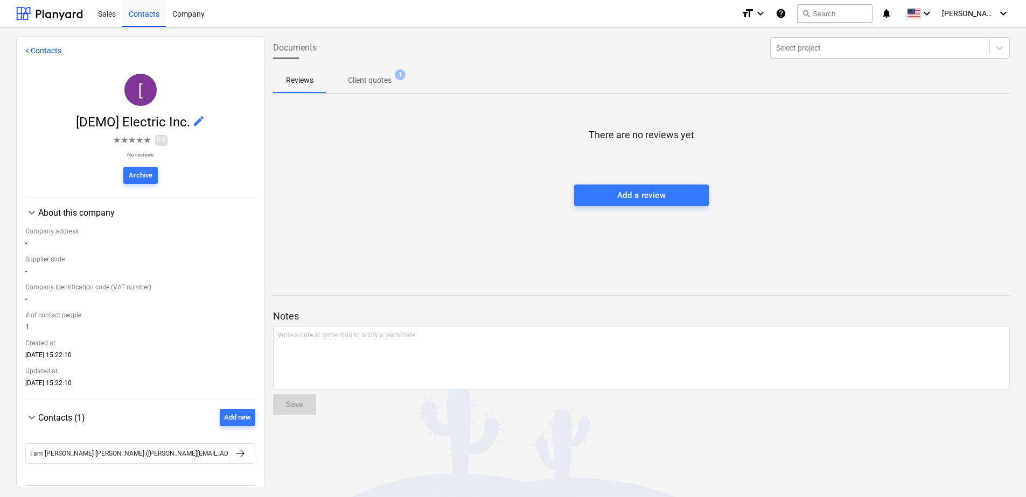
click at [71, 11] on div at bounding box center [49, 13] width 67 height 27
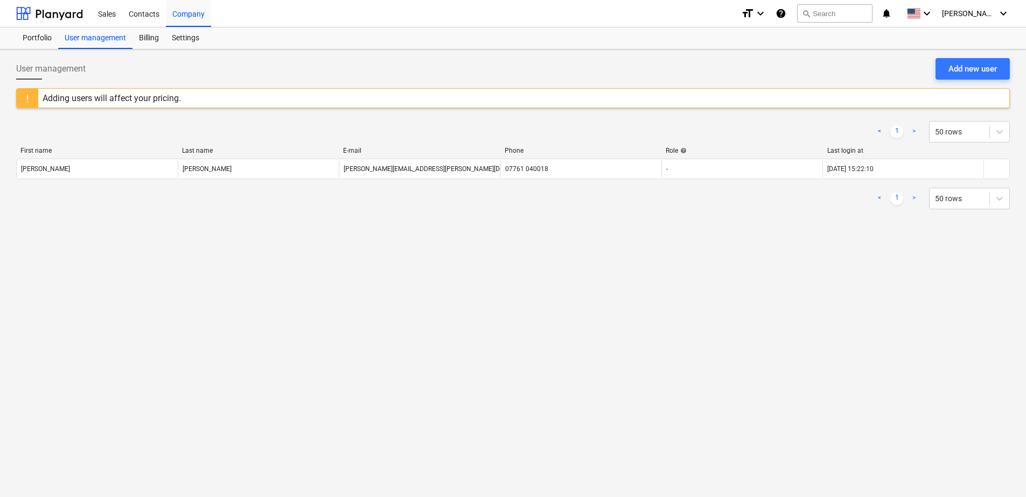
click at [42, 40] on div "Portfolio" at bounding box center [37, 38] width 42 height 22
click at [110, 15] on div "Sales" at bounding box center [107, 12] width 31 height 27
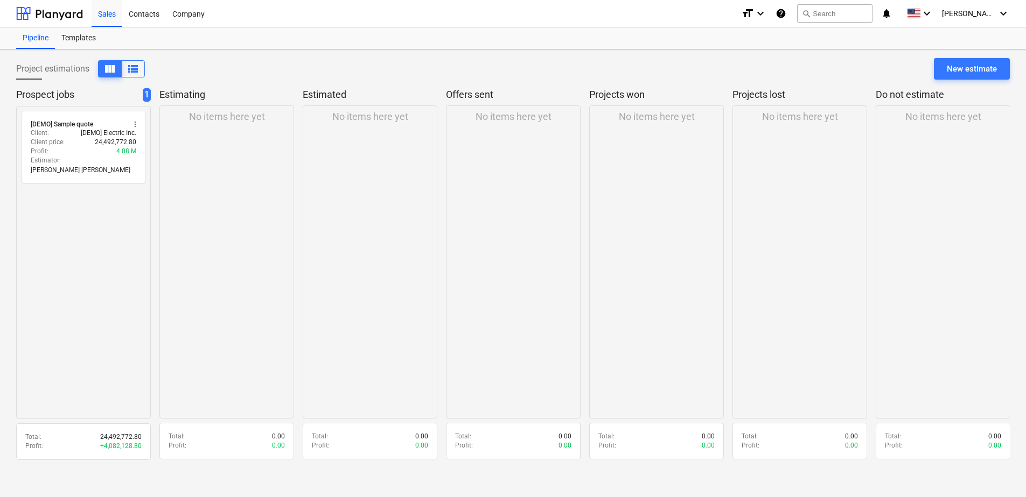
click at [151, 16] on div "Contacts" at bounding box center [144, 12] width 44 height 27
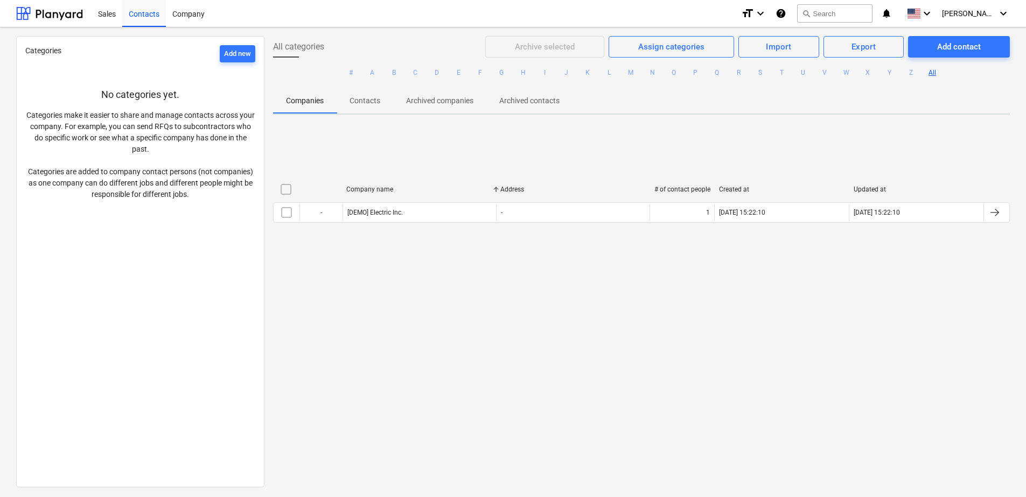
click at [185, 16] on div "Company" at bounding box center [188, 12] width 45 height 27
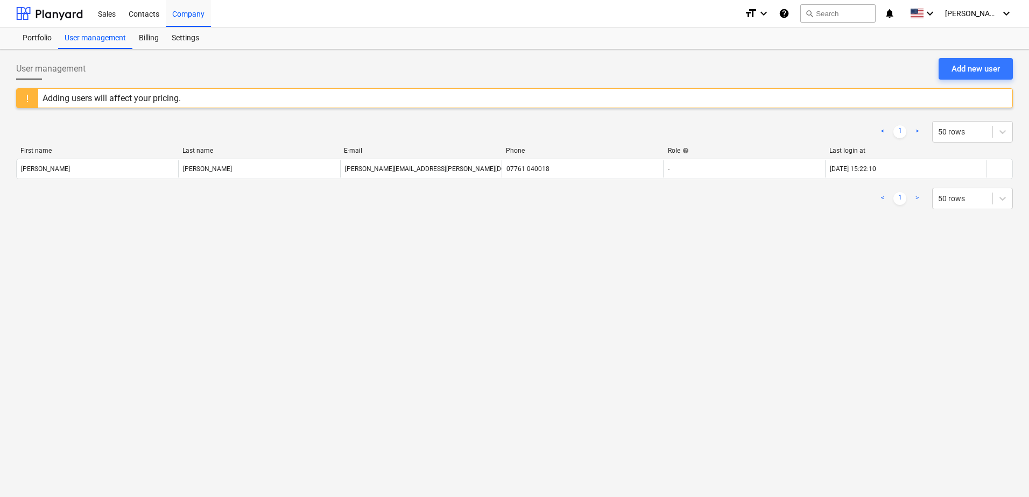
click at [135, 10] on div "Contacts" at bounding box center [144, 12] width 44 height 27
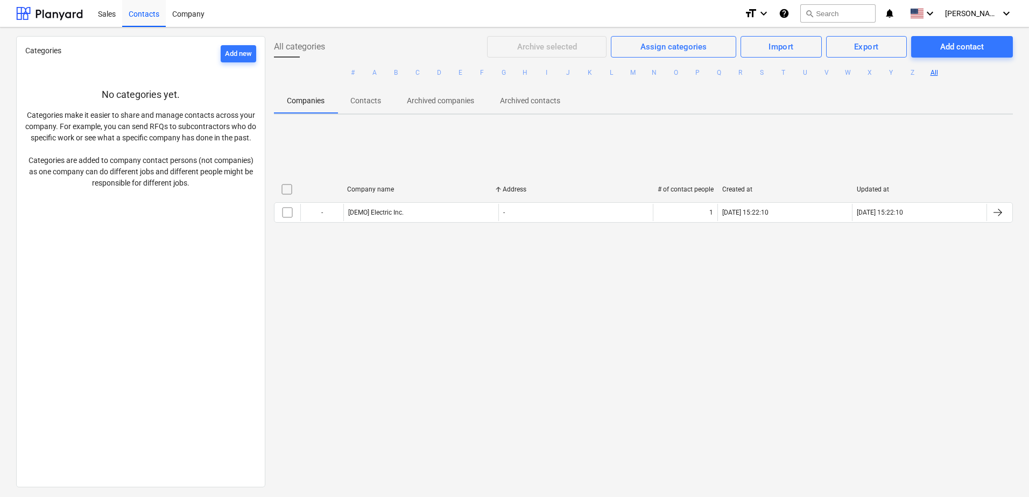
click at [110, 12] on div "Sales" at bounding box center [107, 12] width 31 height 27
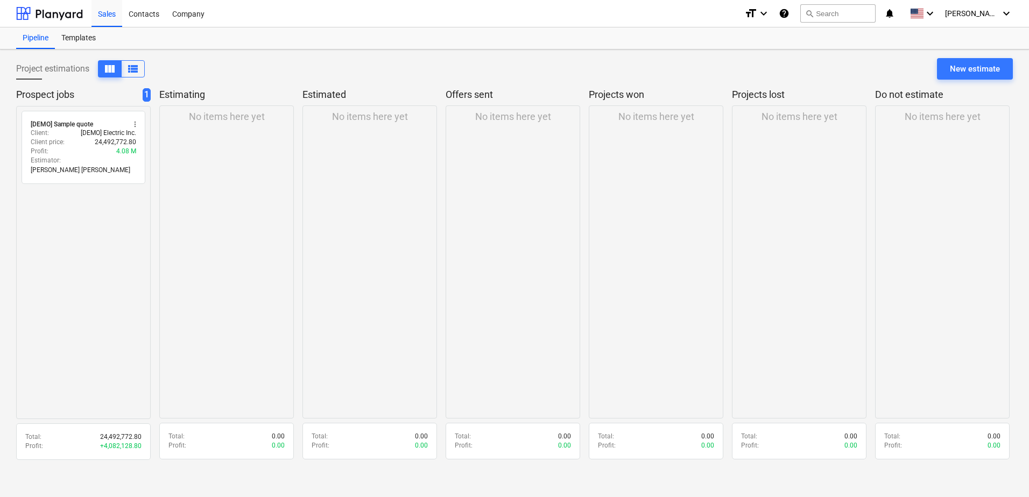
click at [80, 39] on div "Templates" at bounding box center [78, 38] width 47 height 22
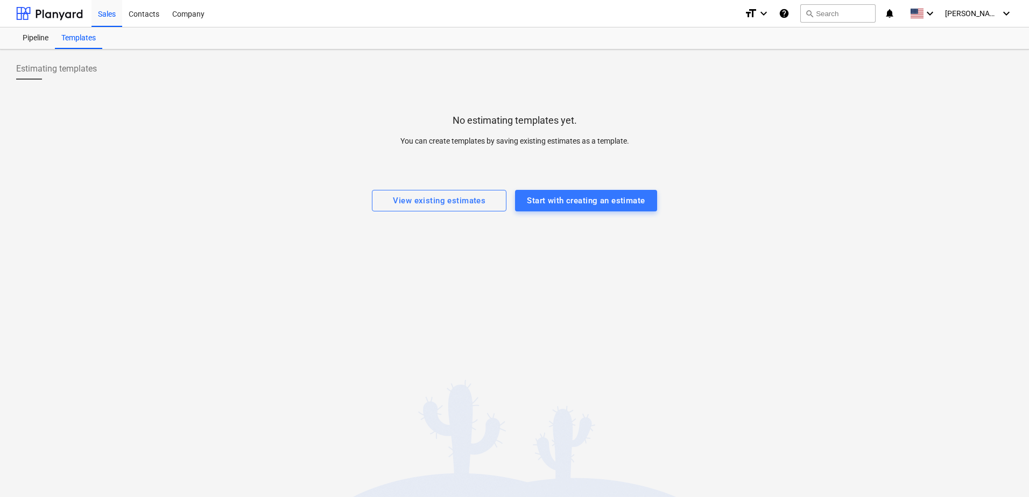
click at [34, 37] on div "Pipeline" at bounding box center [35, 38] width 39 height 22
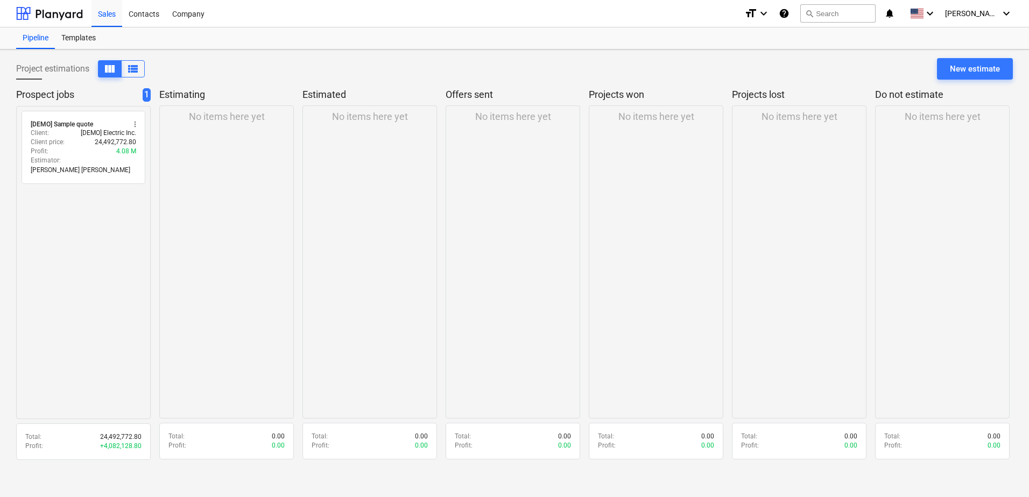
click at [38, 33] on div "Pipeline" at bounding box center [35, 38] width 39 height 22
click at [50, 16] on div at bounding box center [49, 13] width 67 height 27
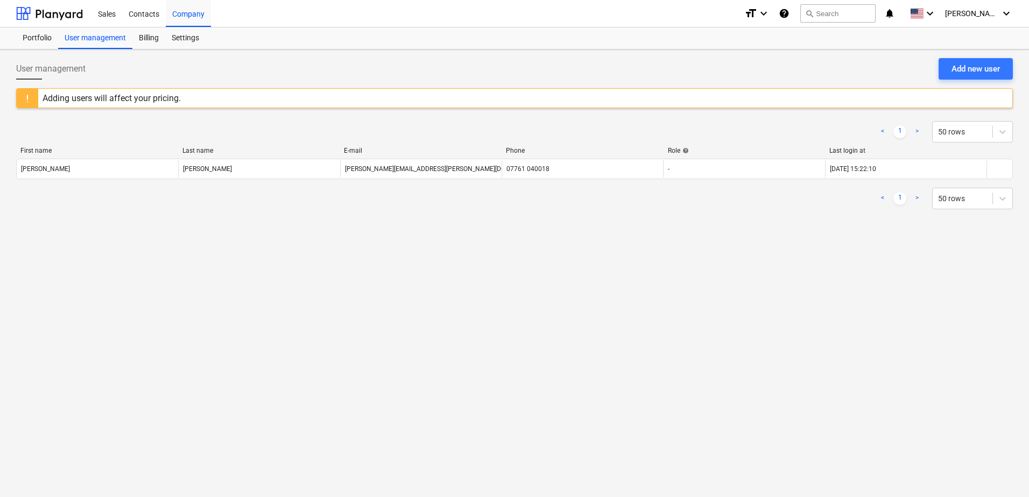
click at [154, 39] on div "Billing" at bounding box center [148, 38] width 33 height 22
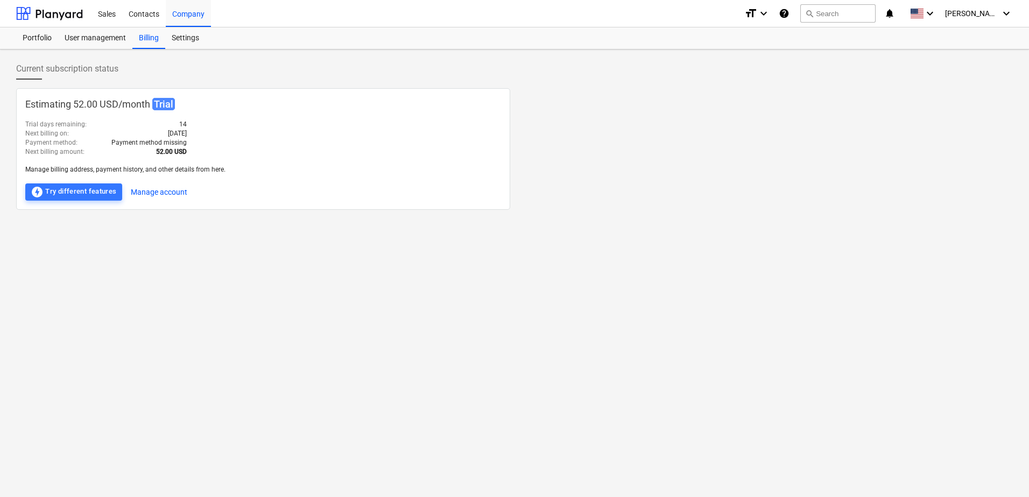
click at [192, 39] on div "Settings" at bounding box center [185, 38] width 40 height 22
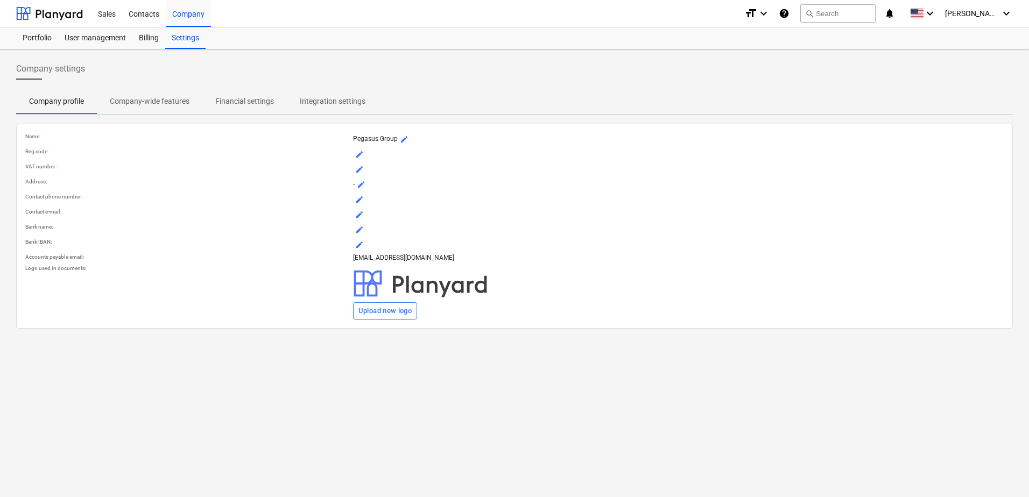
click at [146, 36] on div "Billing" at bounding box center [148, 38] width 33 height 22
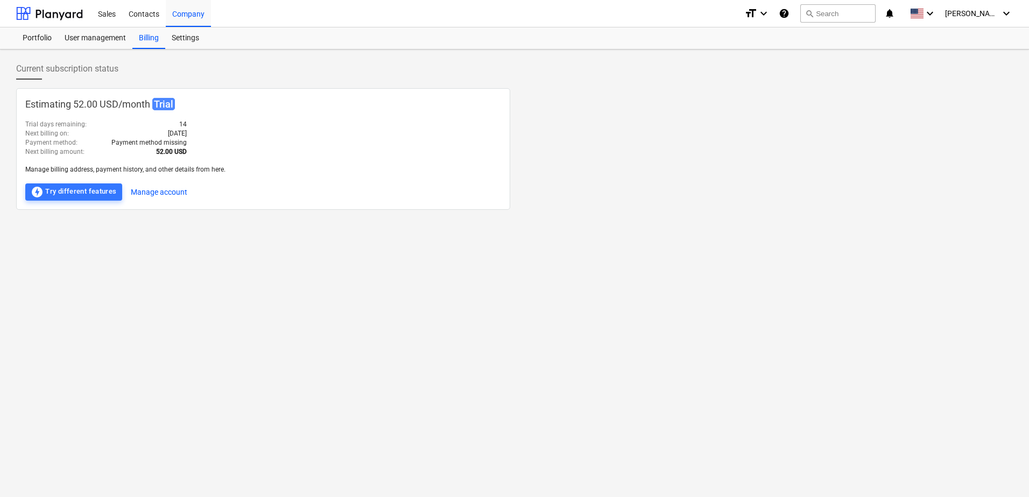
click at [102, 36] on div "User management" at bounding box center [95, 38] width 74 height 22
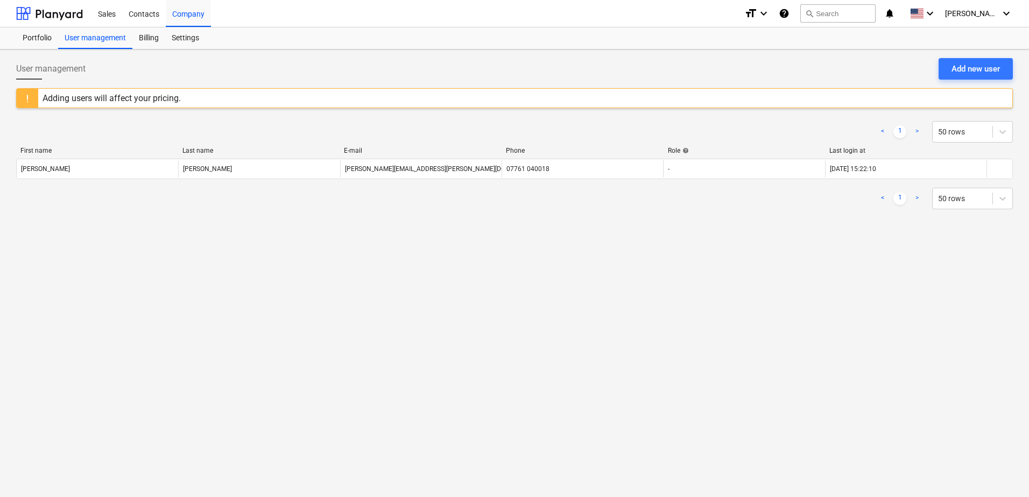
click at [31, 36] on div "Portfolio" at bounding box center [37, 38] width 42 height 22
